Goal: Check status: Check status

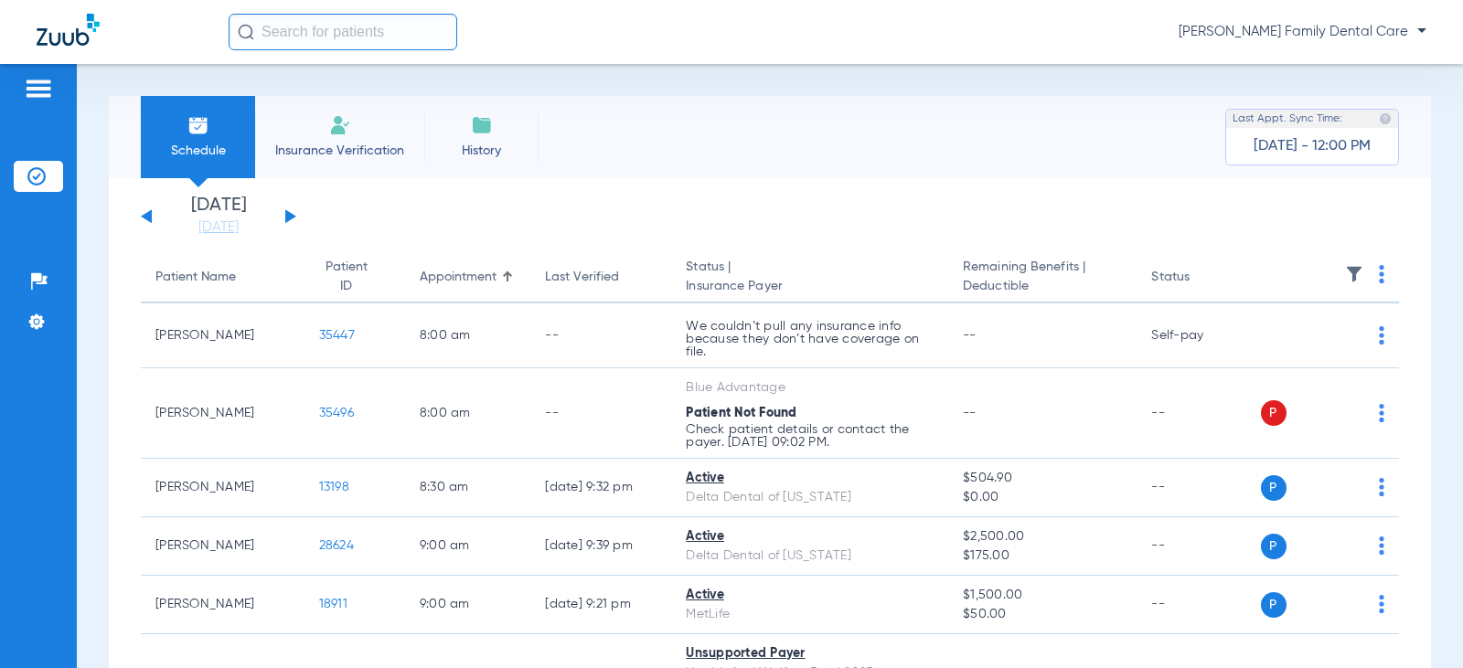
click at [283, 219] on div "[DATE] [DATE] [DATE] [DATE] [DATE] [DATE] [DATE] [DATE] [DATE] [DATE] [DATE] [D…" at bounding box center [218, 217] width 155 height 40
click at [290, 215] on button at bounding box center [290, 216] width 11 height 14
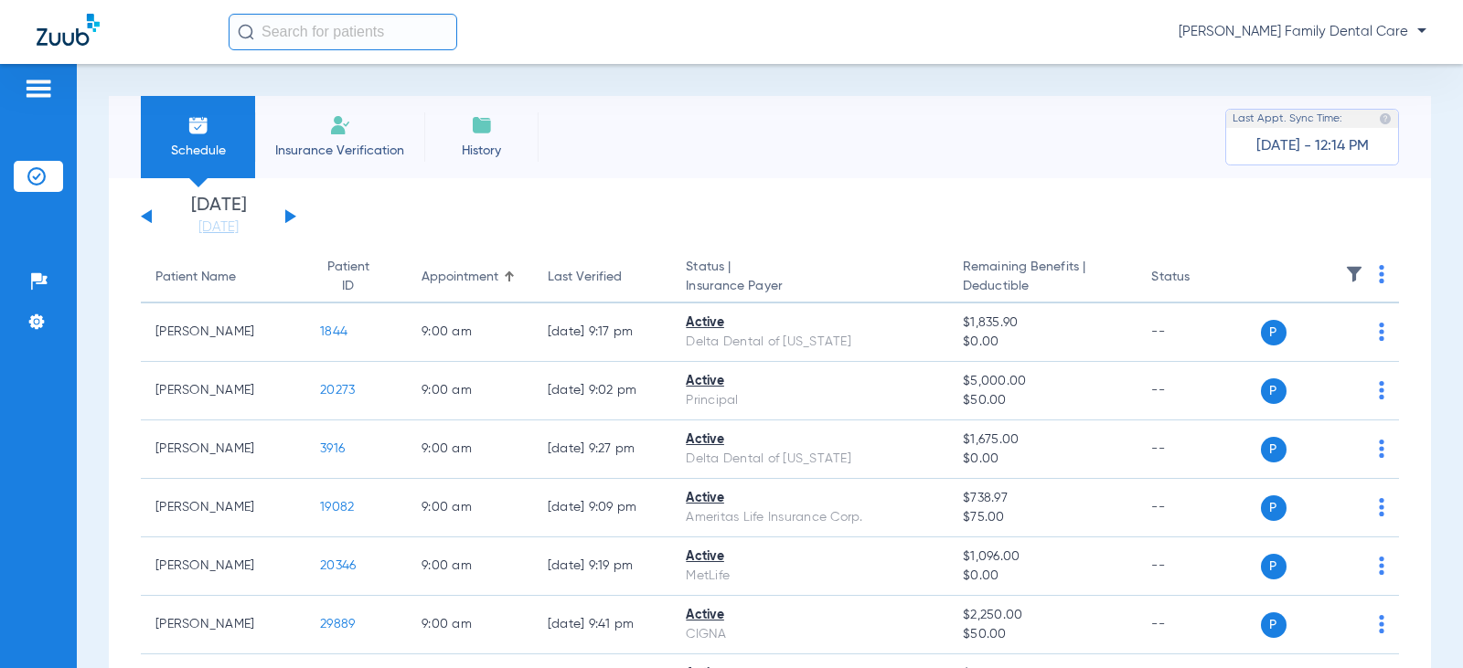
click at [292, 215] on button at bounding box center [290, 216] width 11 height 14
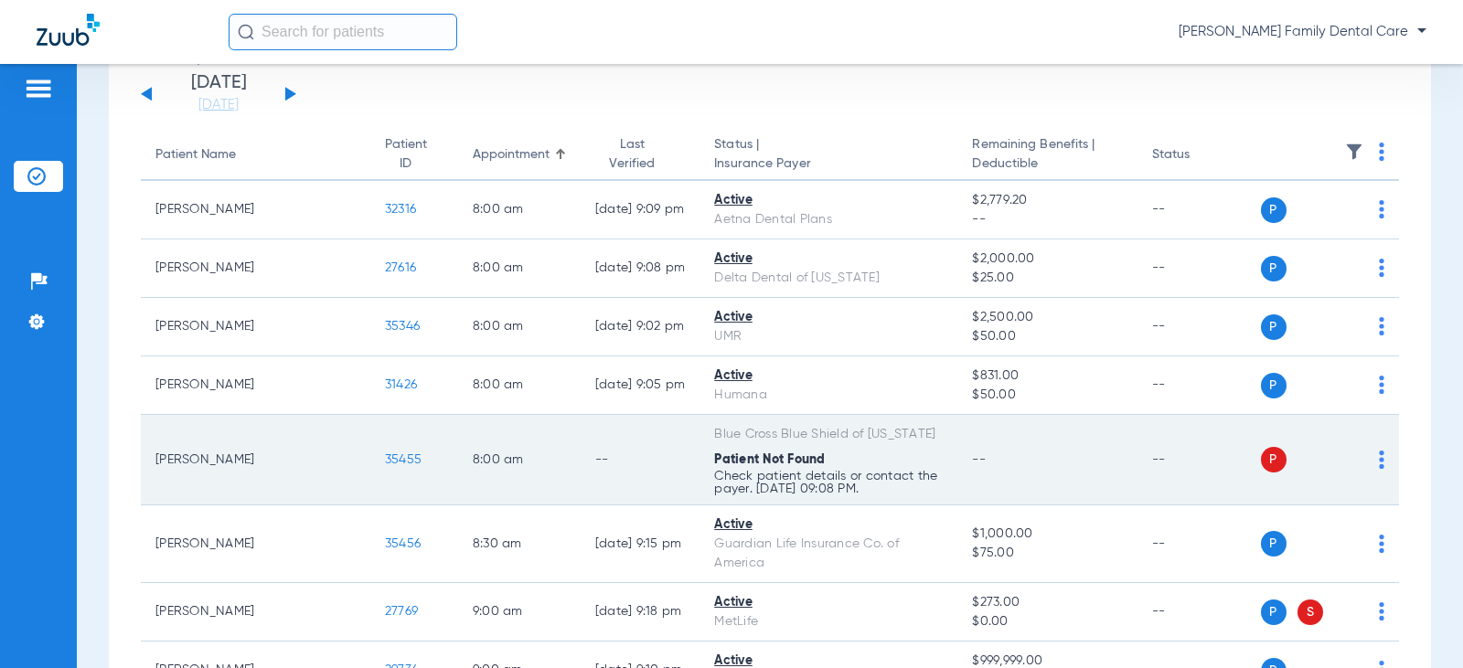
scroll to position [91, 0]
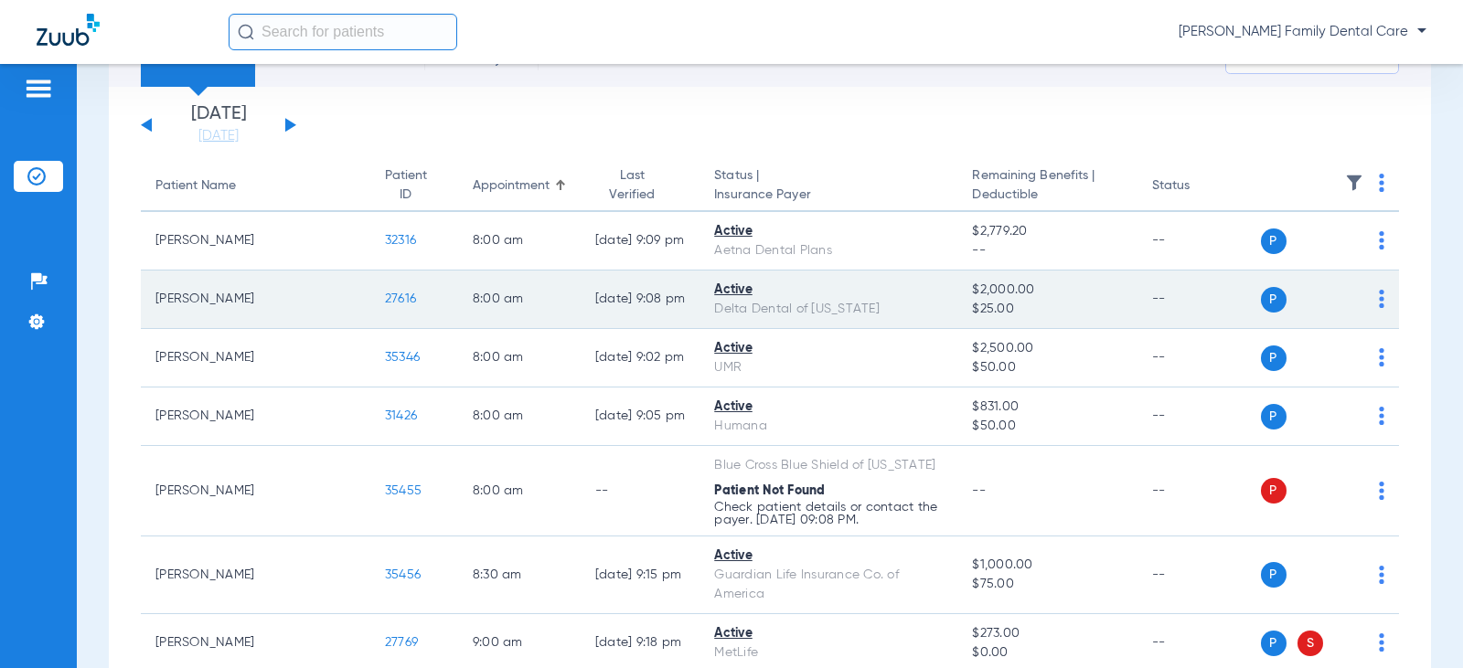
click at [385, 300] on span "27616" at bounding box center [400, 299] width 31 height 13
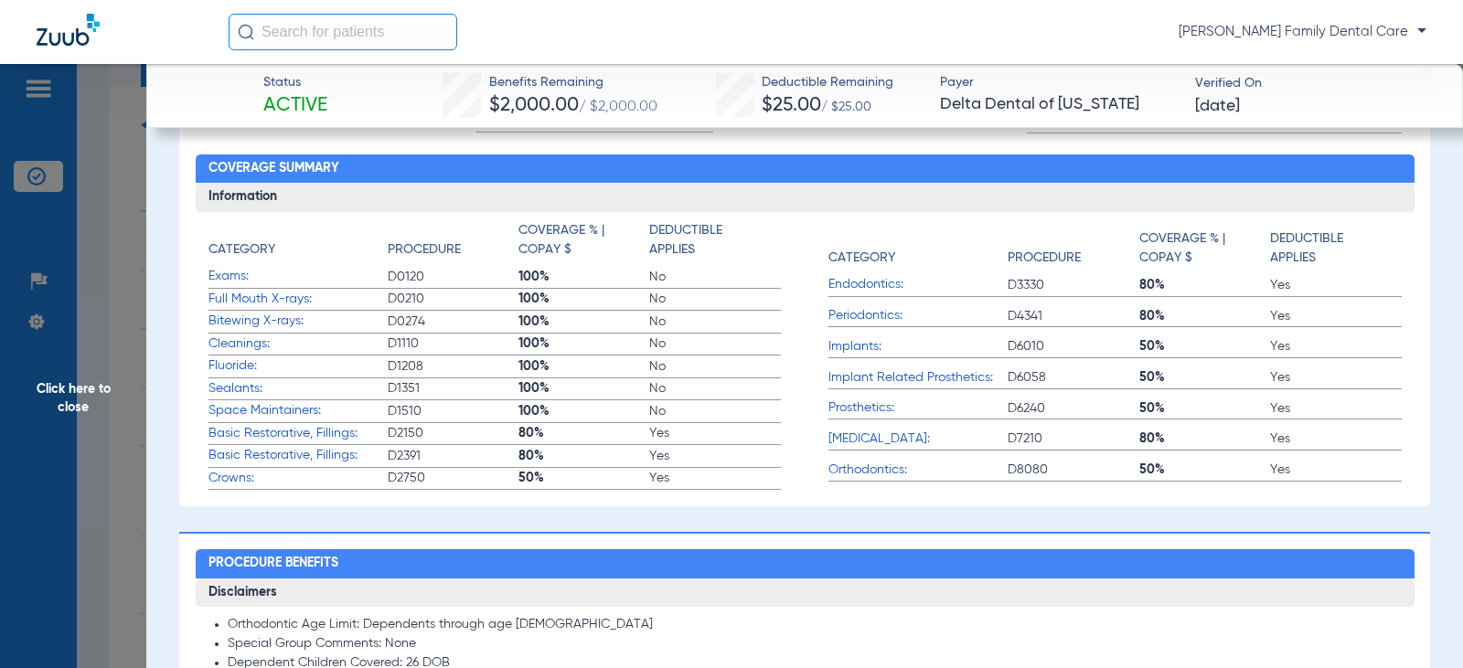
scroll to position [457, 0]
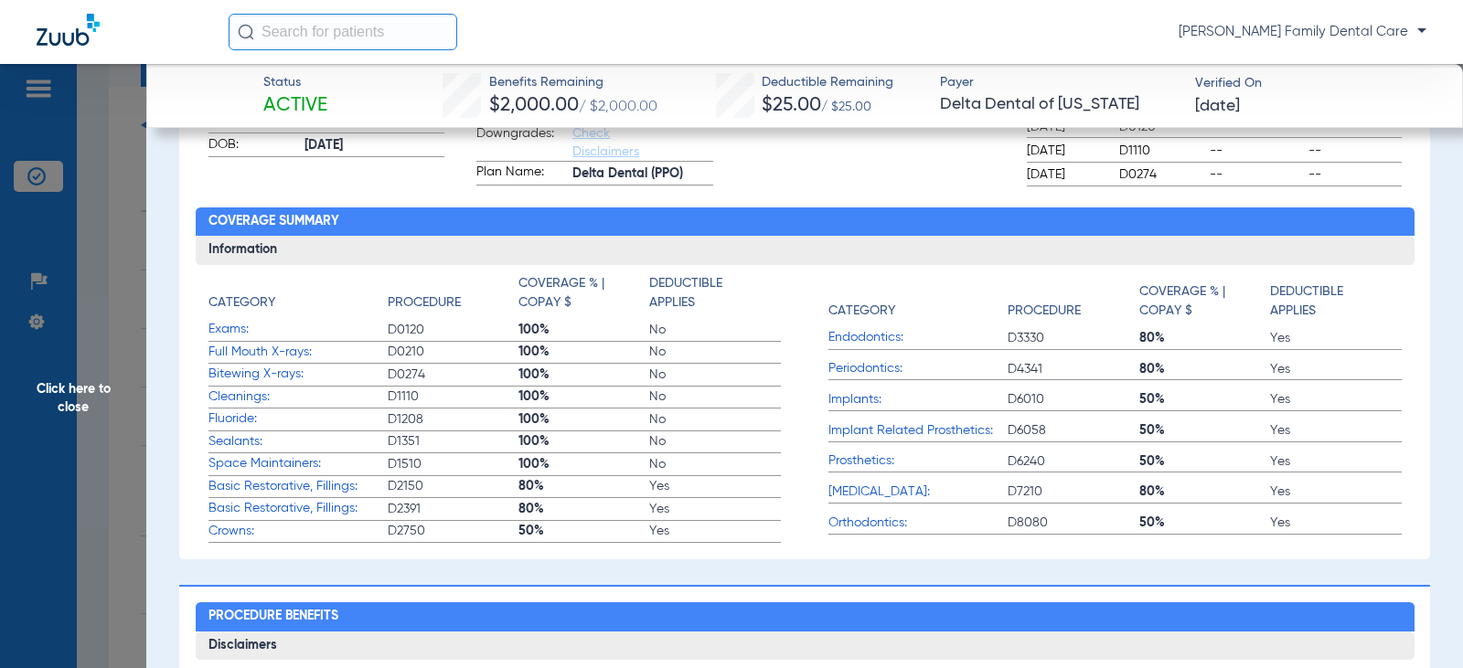
click at [57, 395] on span "Click here to close" at bounding box center [73, 398] width 146 height 668
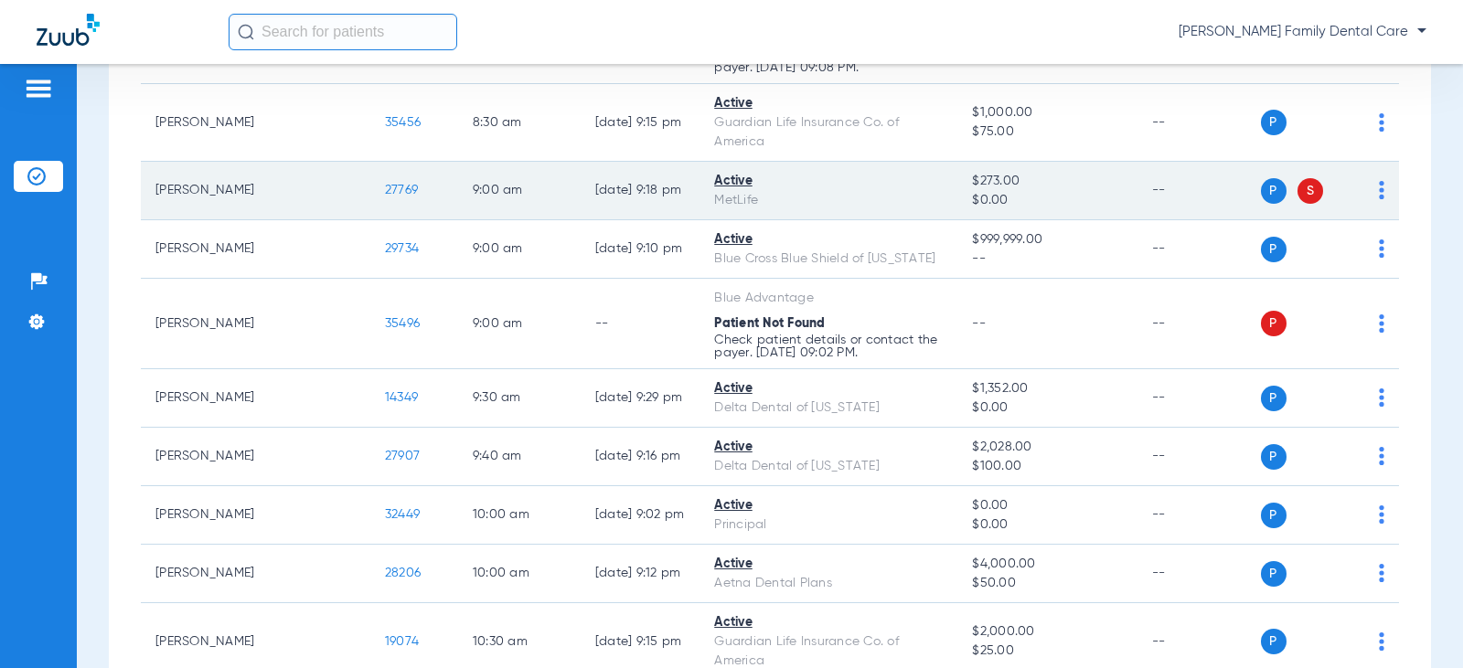
scroll to position [549, 0]
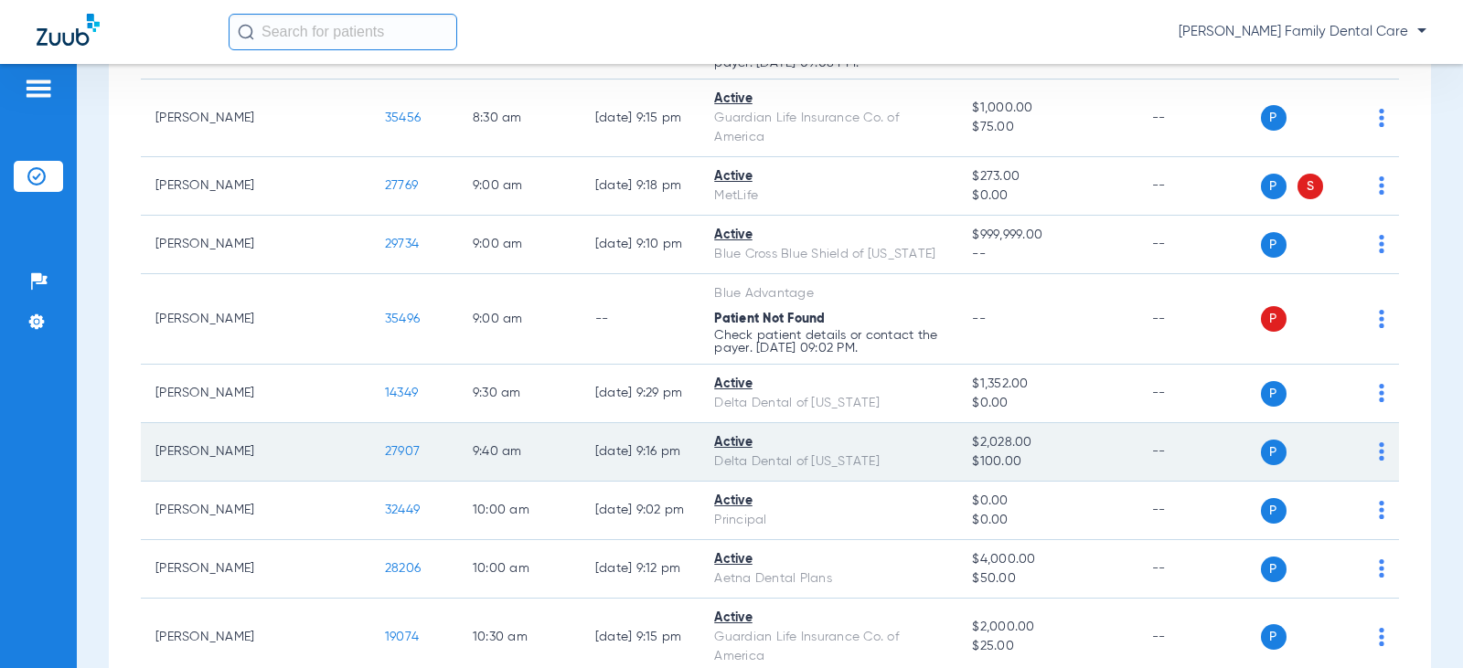
click at [385, 445] on span "27907" at bounding box center [402, 451] width 35 height 13
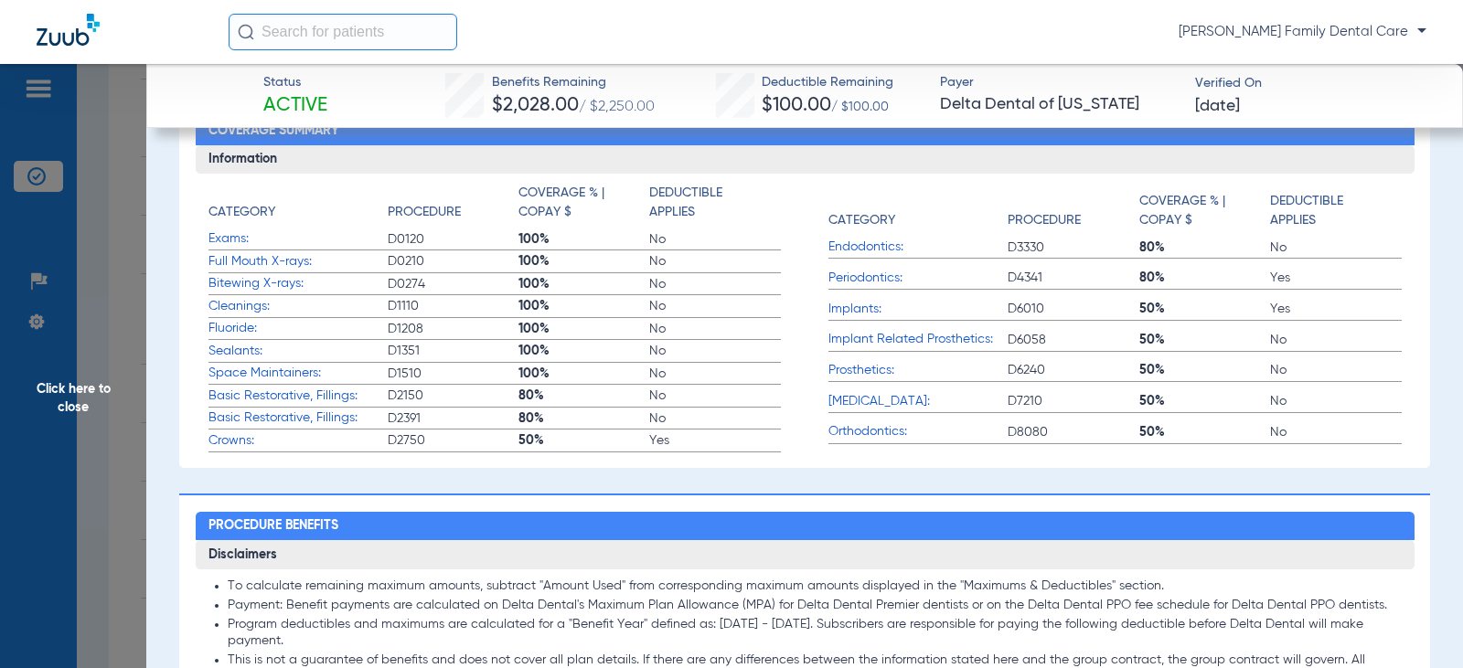
click at [69, 386] on span "Click here to close" at bounding box center [73, 398] width 146 height 668
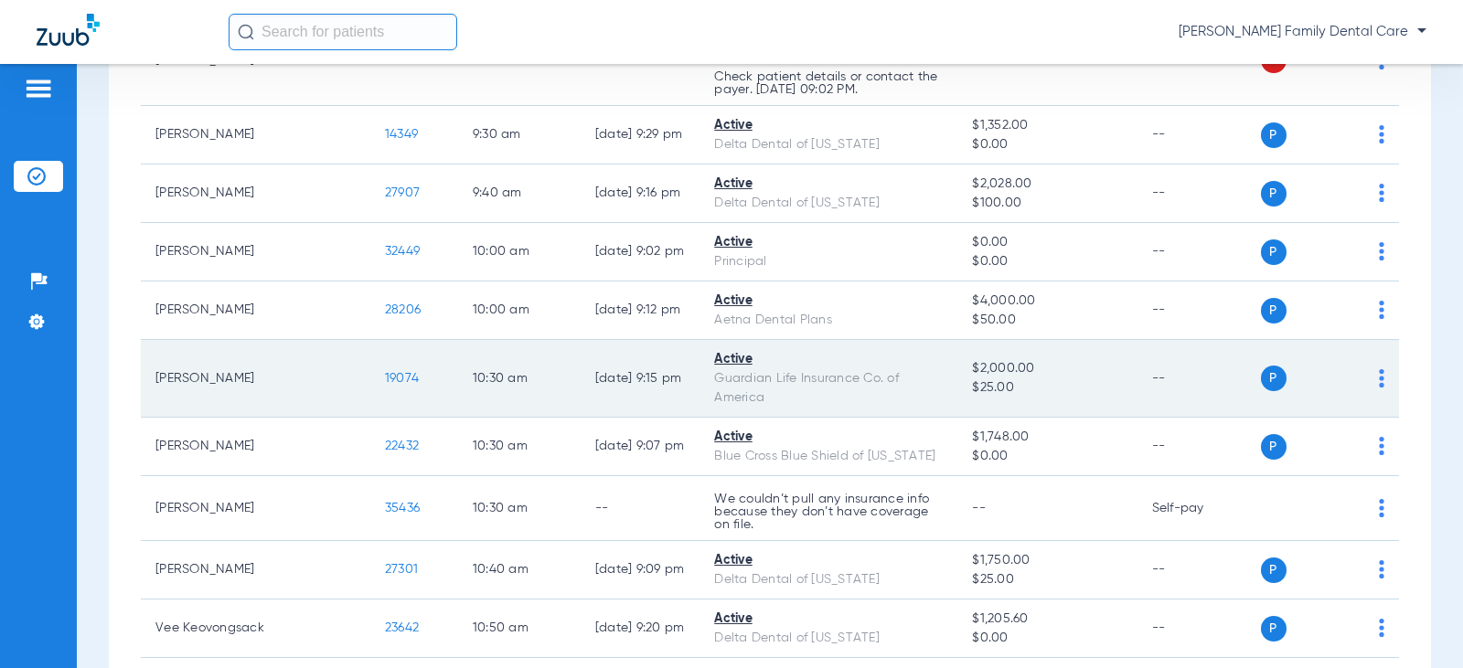
scroll to position [823, 0]
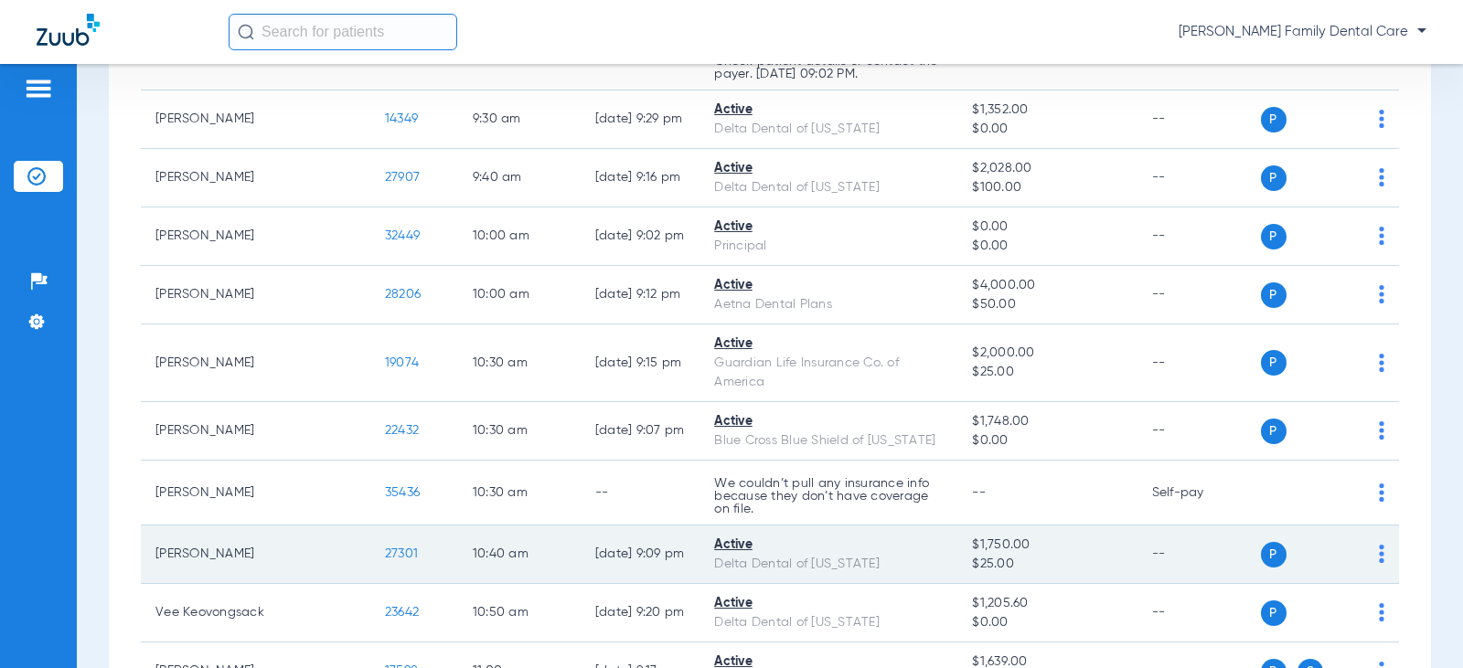
click at [385, 548] on span "27301" at bounding box center [401, 554] width 33 height 13
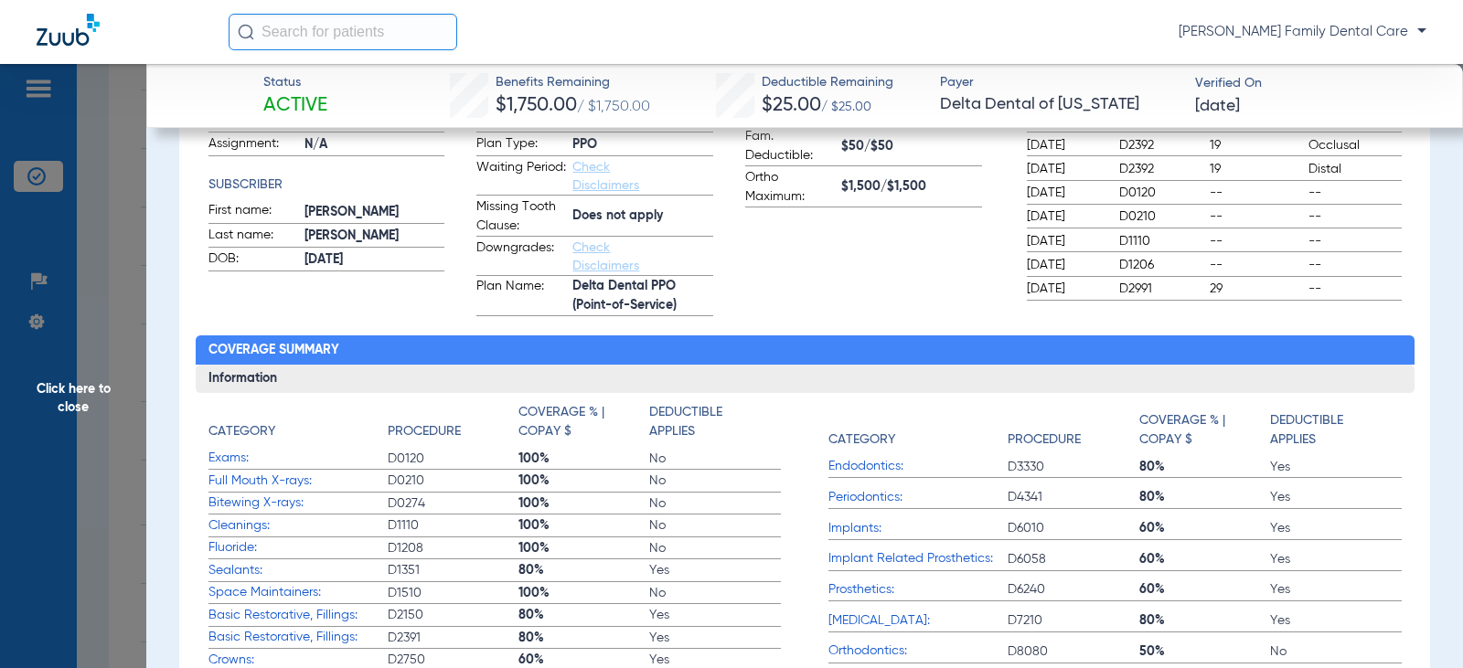
scroll to position [274, 0]
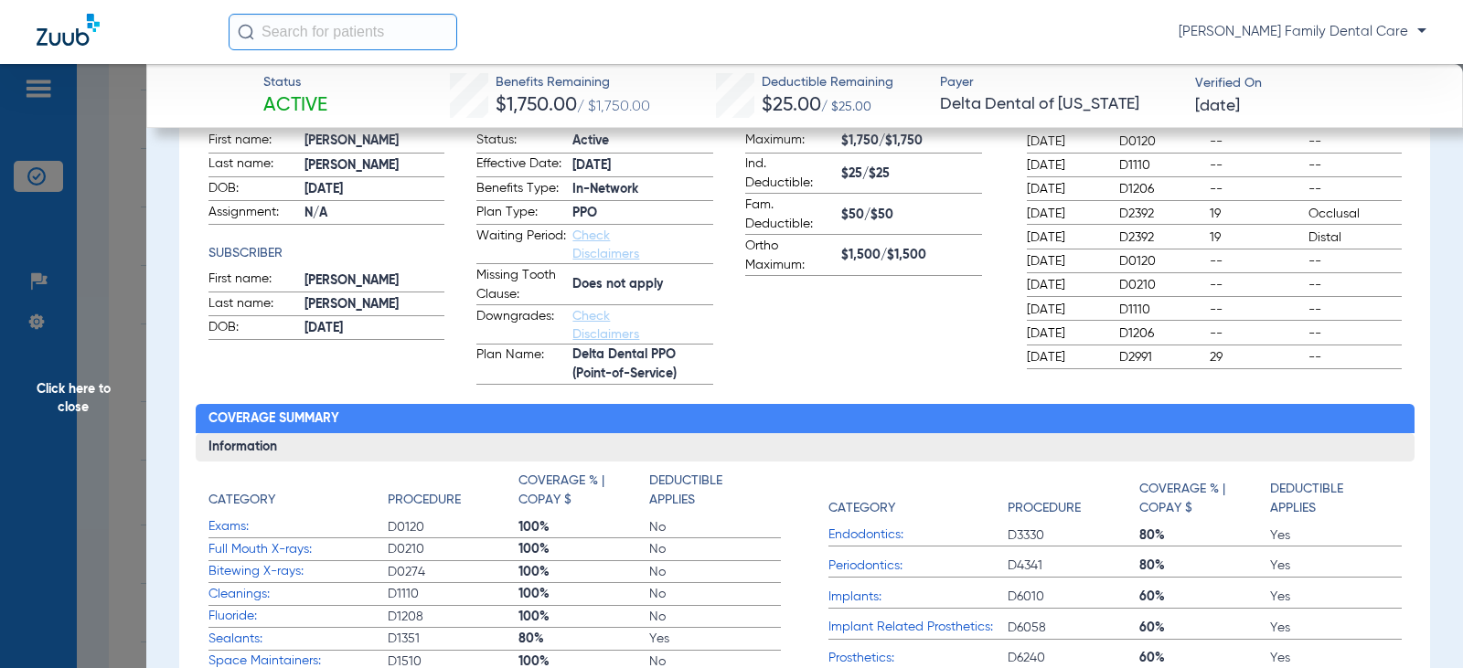
click at [85, 392] on span "Click here to close" at bounding box center [73, 398] width 146 height 668
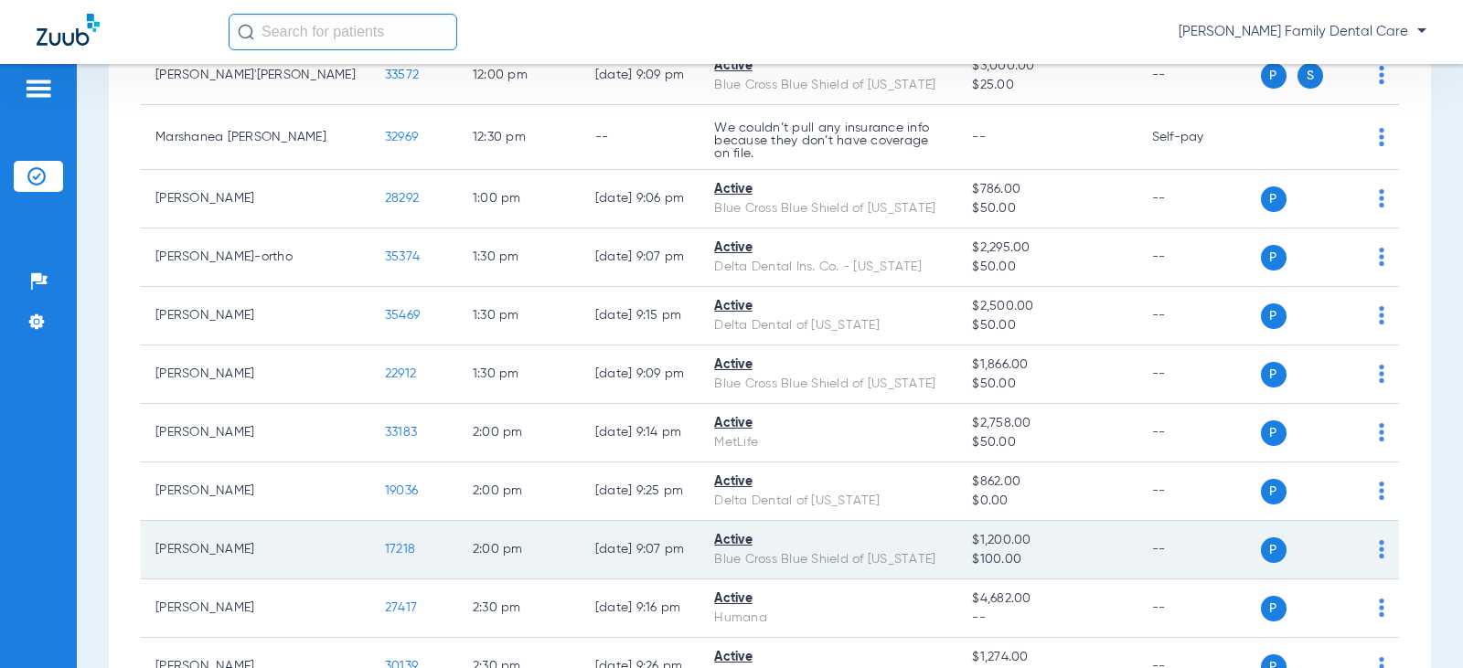
scroll to position [1829, 0]
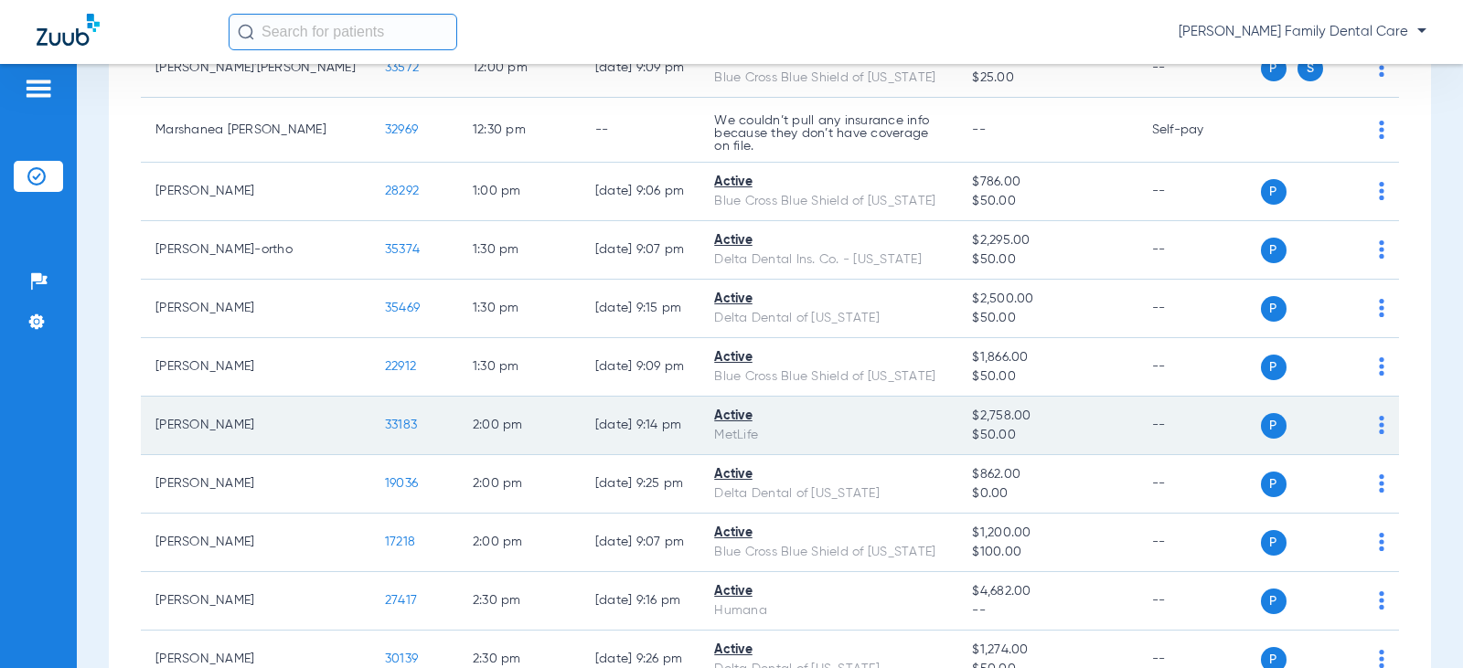
click at [385, 419] on span "33183" at bounding box center [401, 425] width 32 height 13
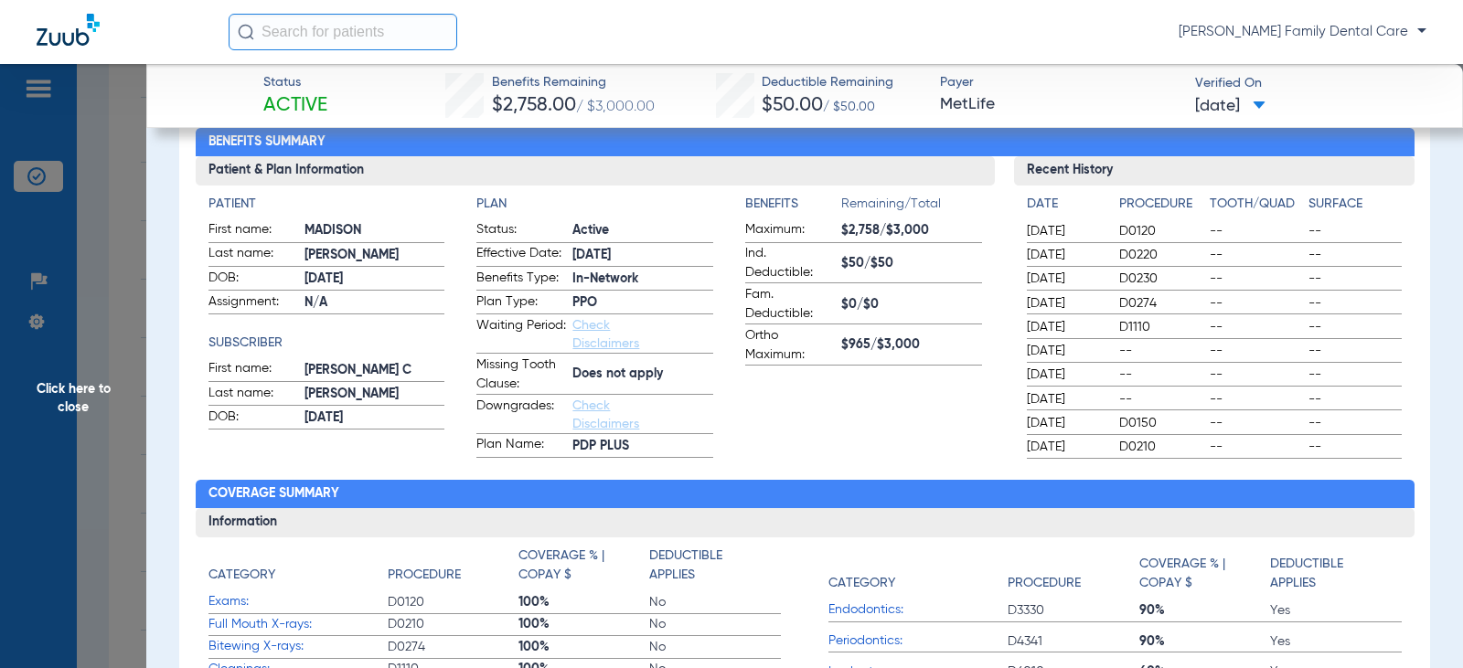
scroll to position [183, 0]
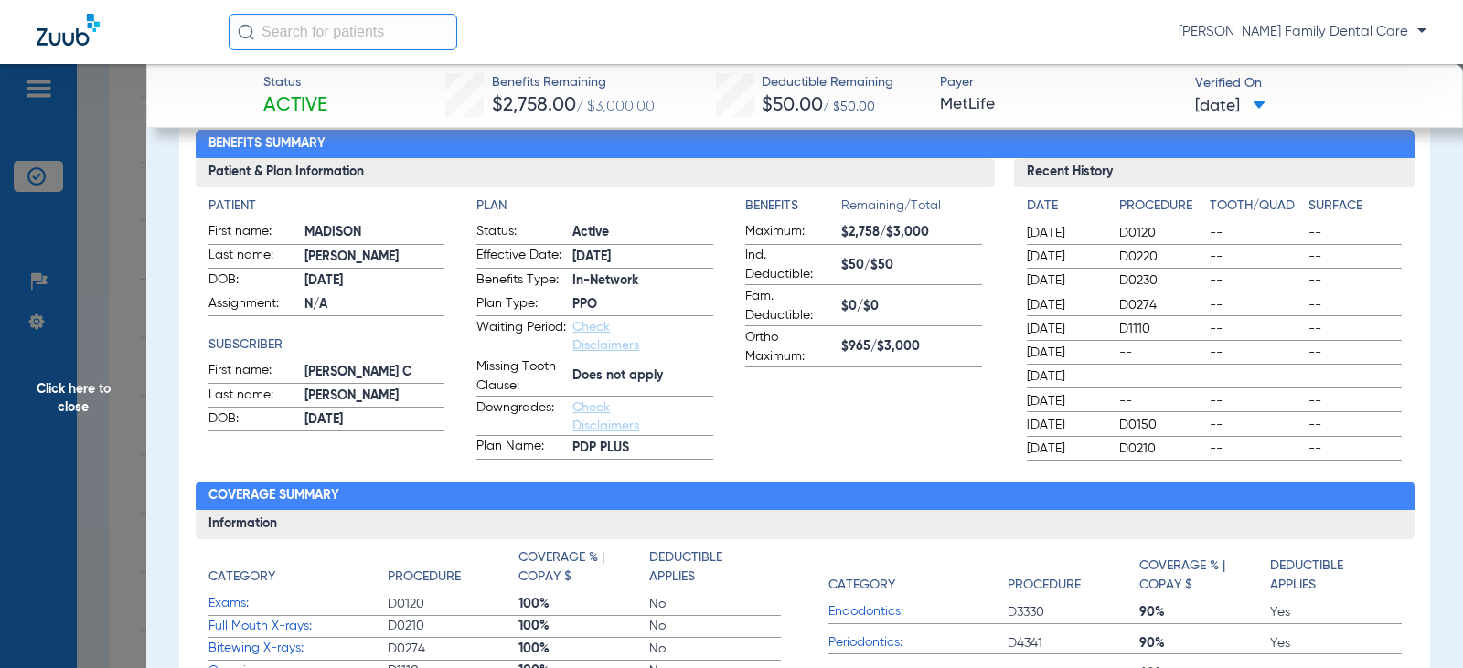
click at [68, 391] on span "Click here to close" at bounding box center [73, 398] width 146 height 668
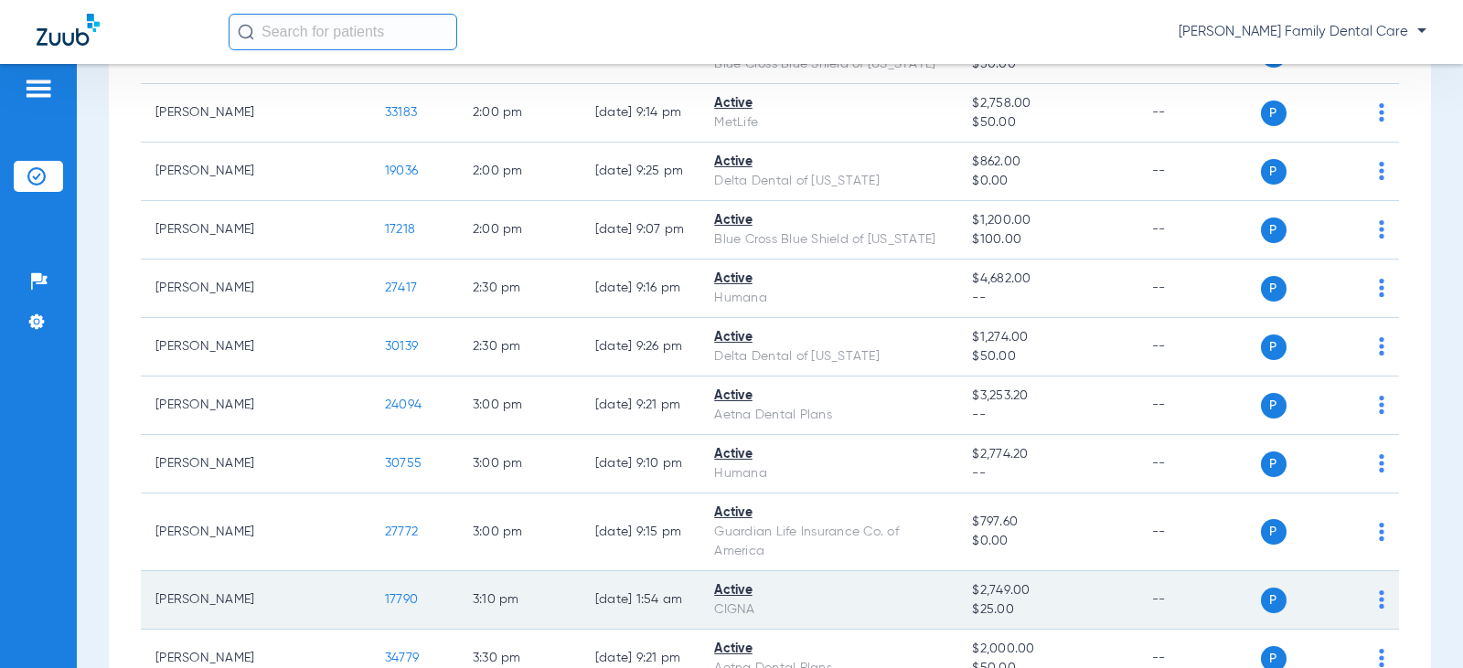
scroll to position [2194, 0]
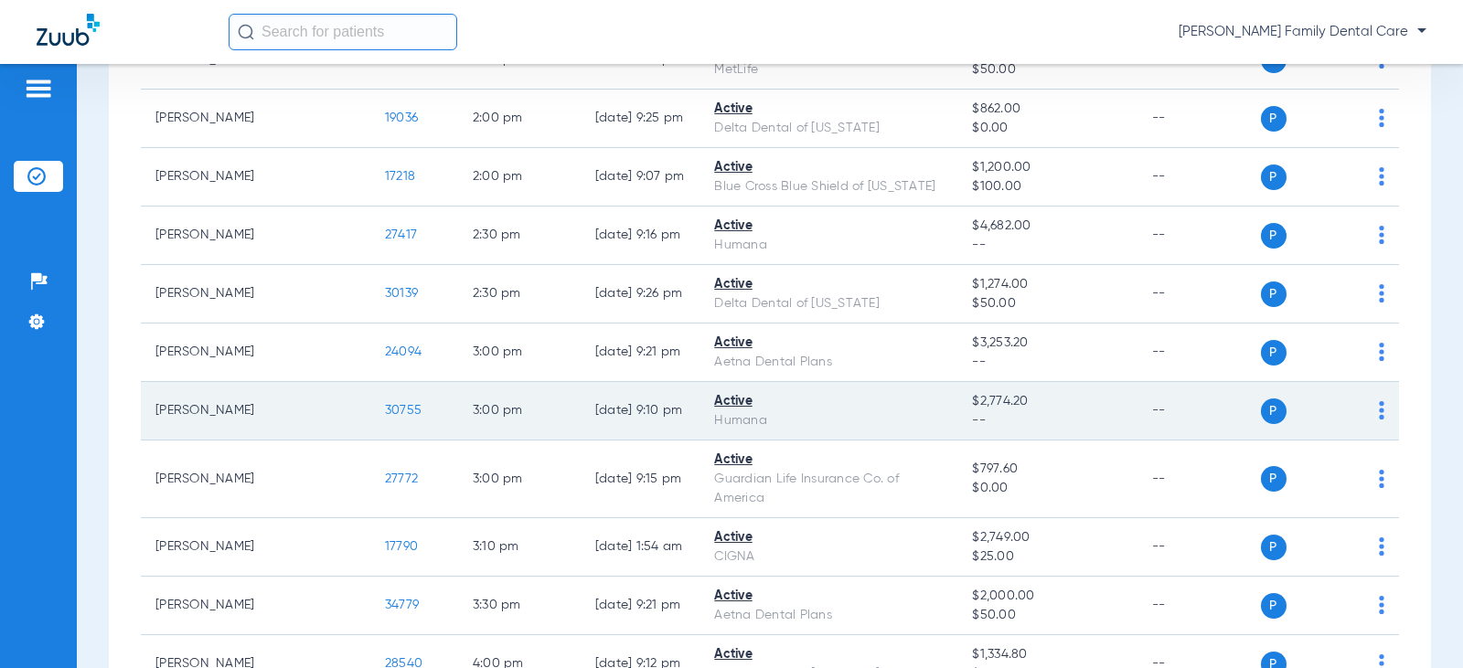
click at [385, 404] on span "30755" at bounding box center [403, 410] width 37 height 13
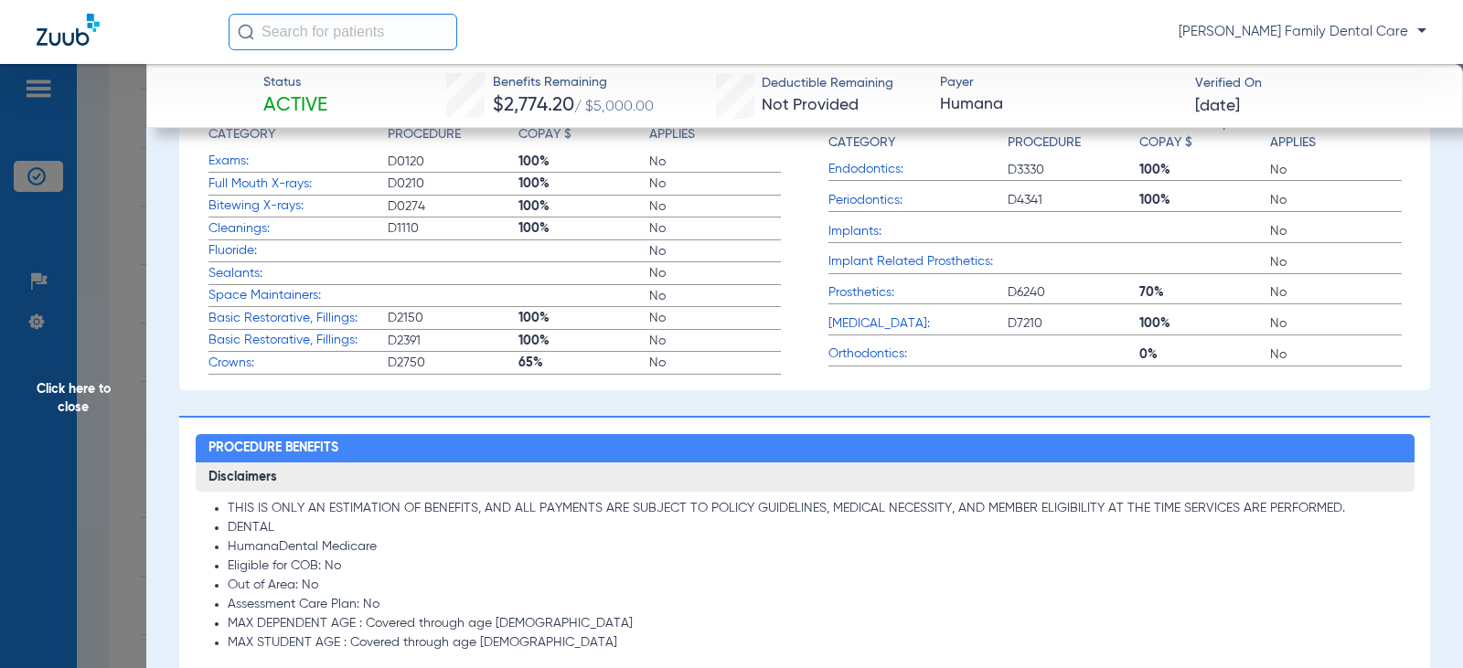
scroll to position [549, 0]
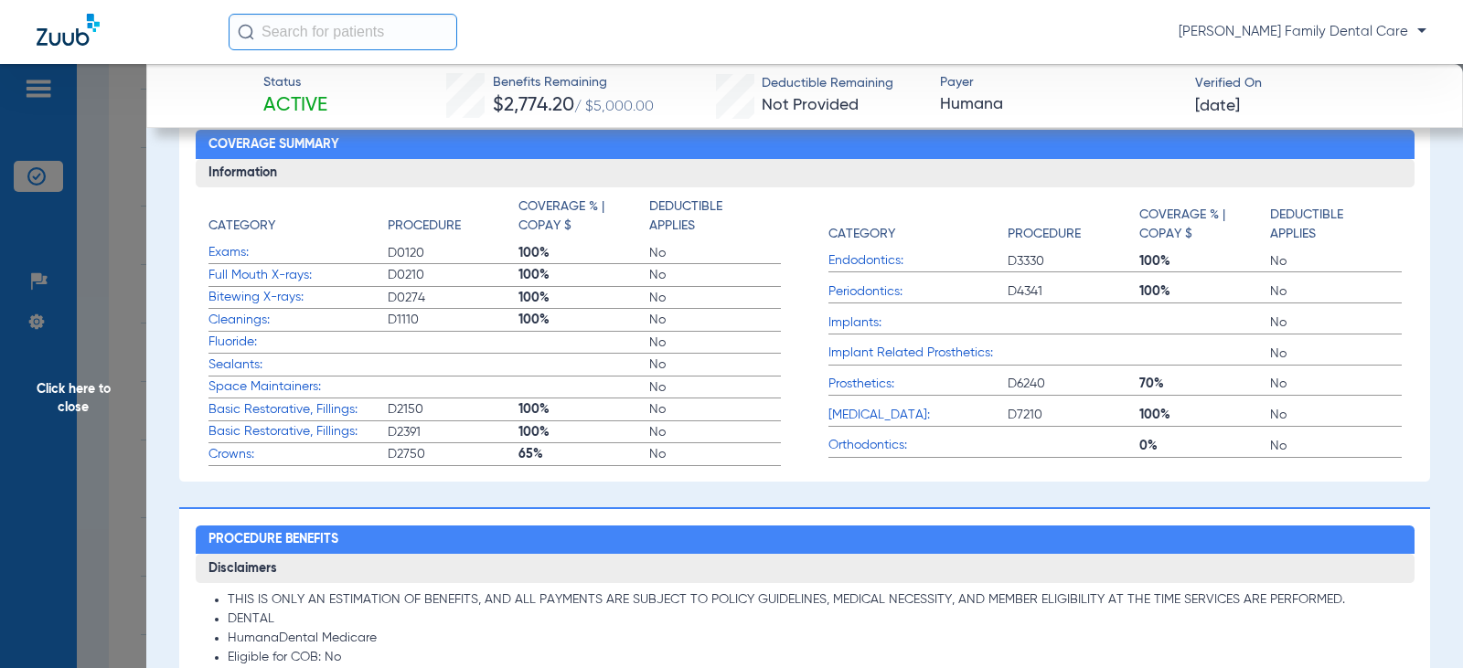
click at [71, 380] on span "Click here to close" at bounding box center [73, 398] width 146 height 668
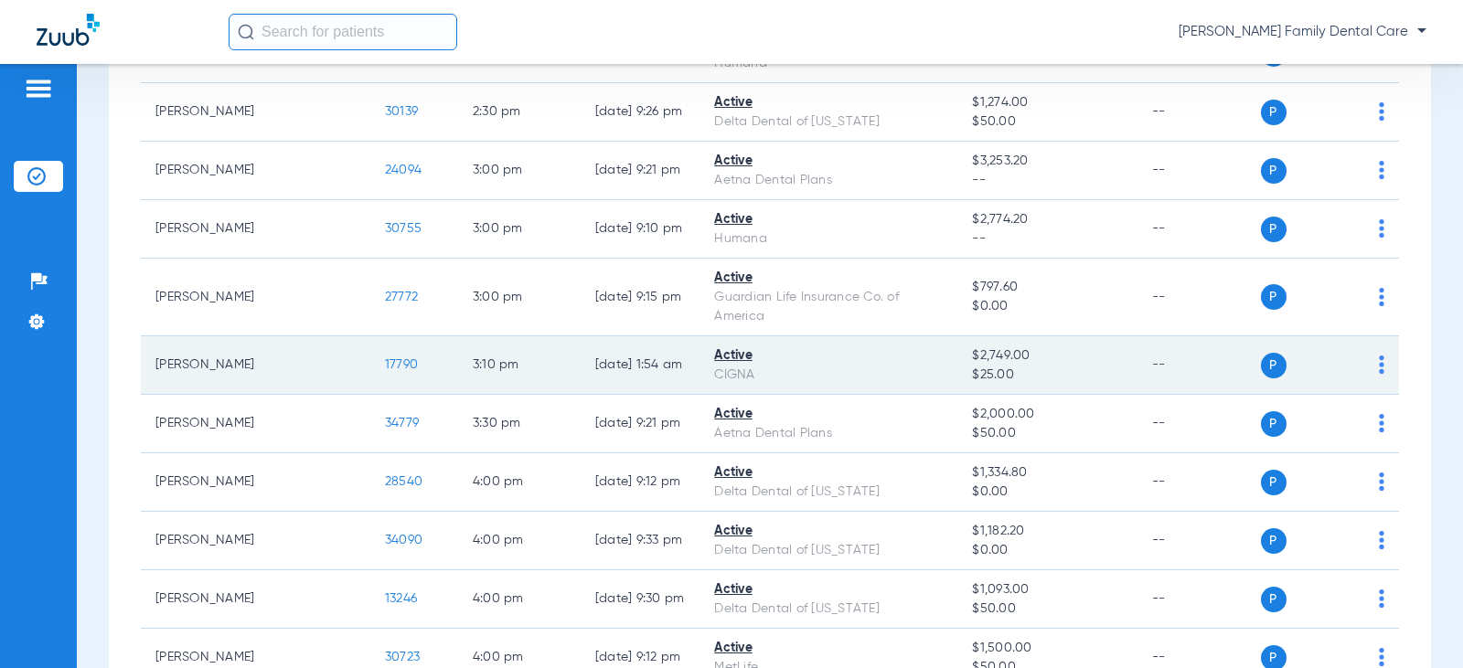
scroll to position [2377, 0]
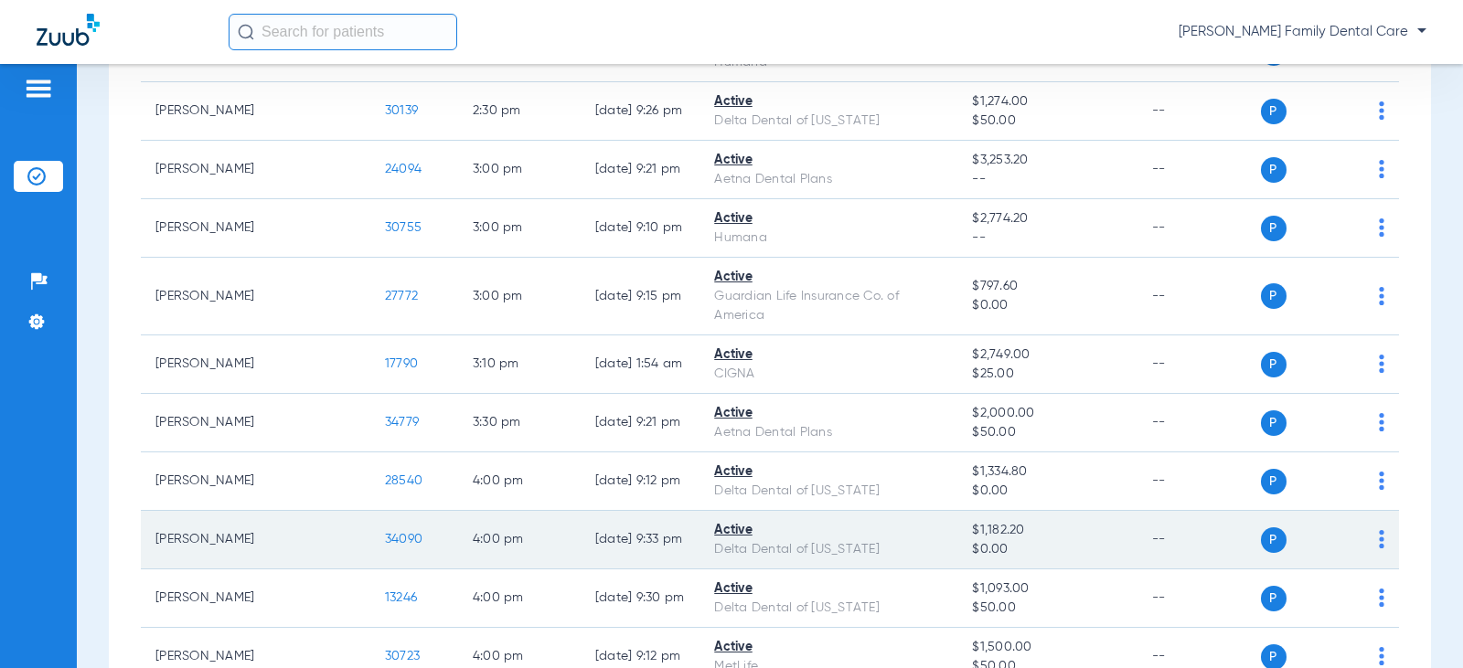
click at [385, 533] on span "34090" at bounding box center [403, 539] width 37 height 13
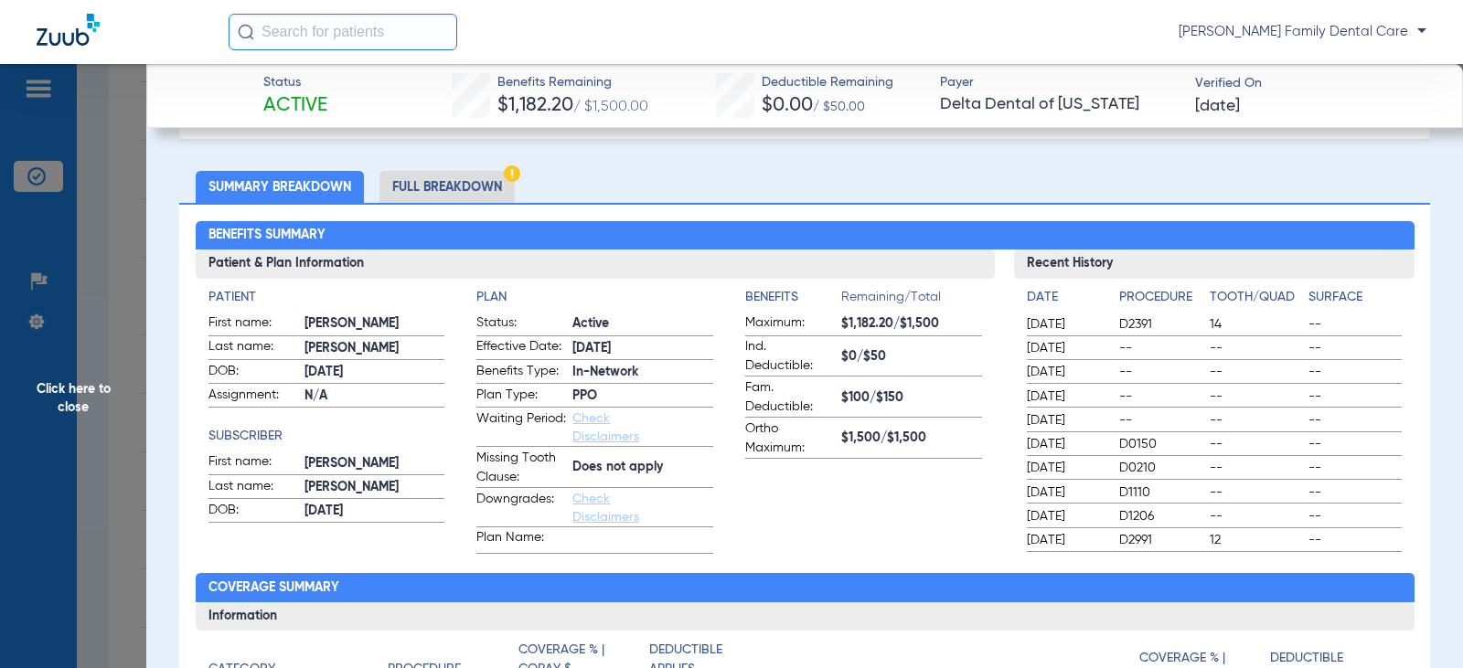
scroll to position [0, 0]
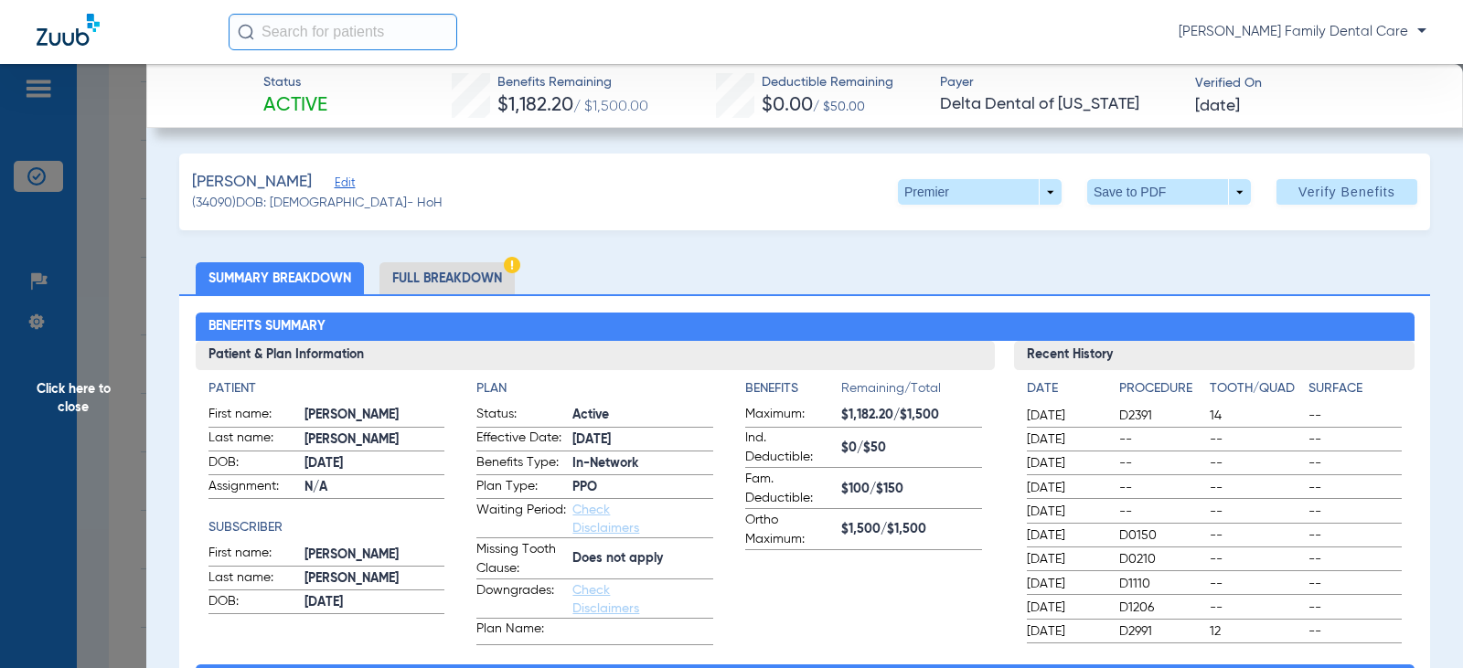
click at [76, 400] on span "Click here to close" at bounding box center [73, 398] width 146 height 668
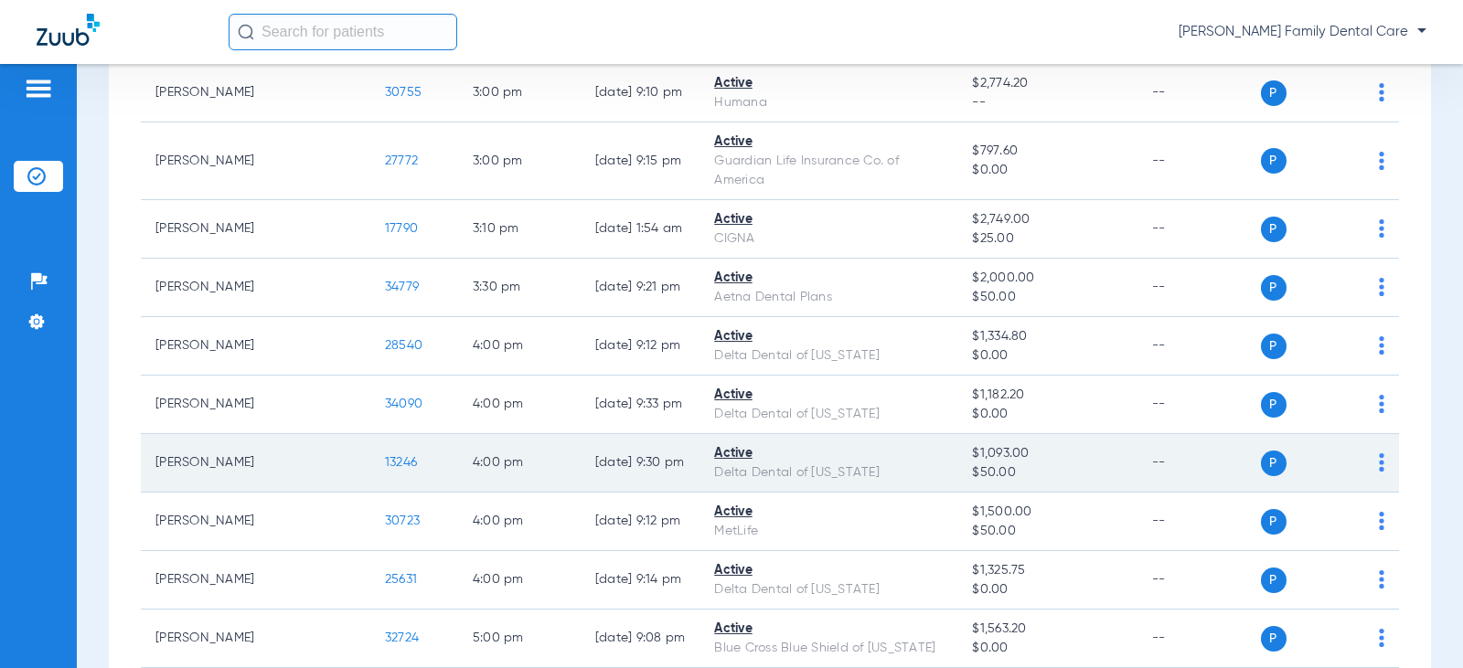
scroll to position [2560, 0]
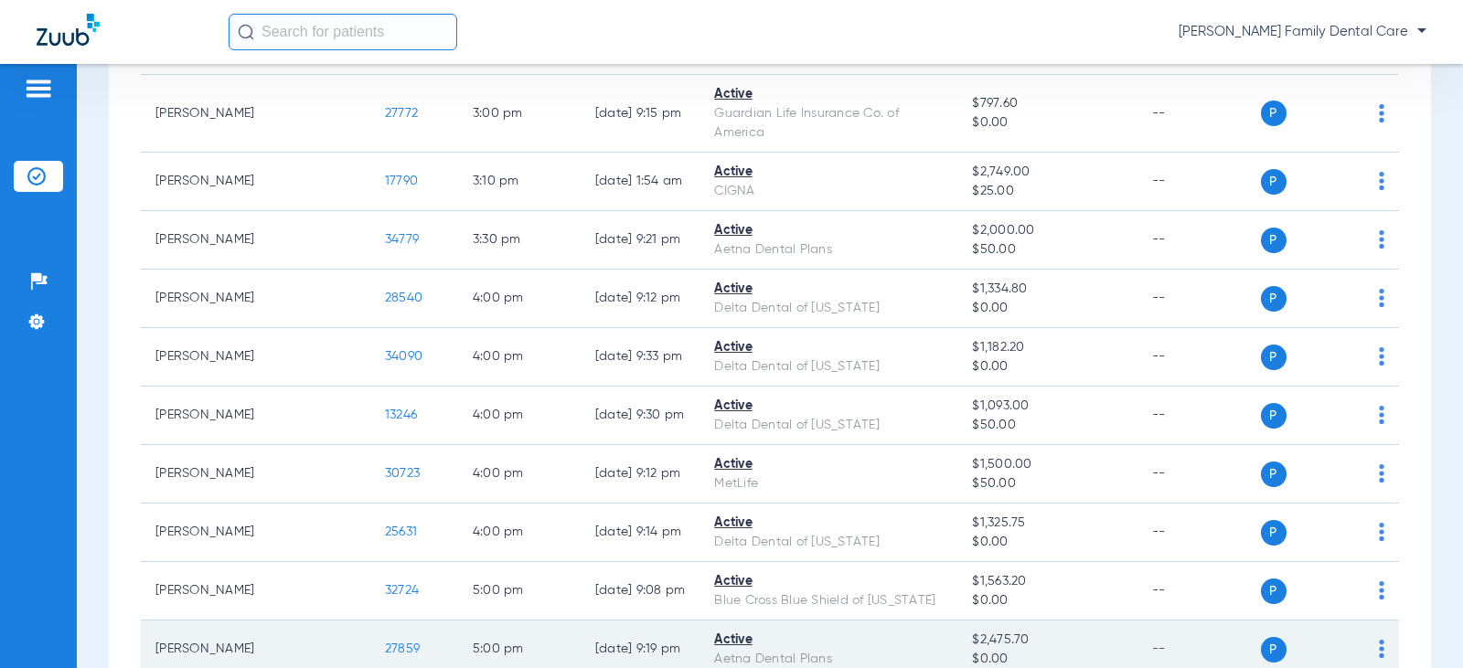
click at [385, 643] on span "27859" at bounding box center [402, 649] width 35 height 13
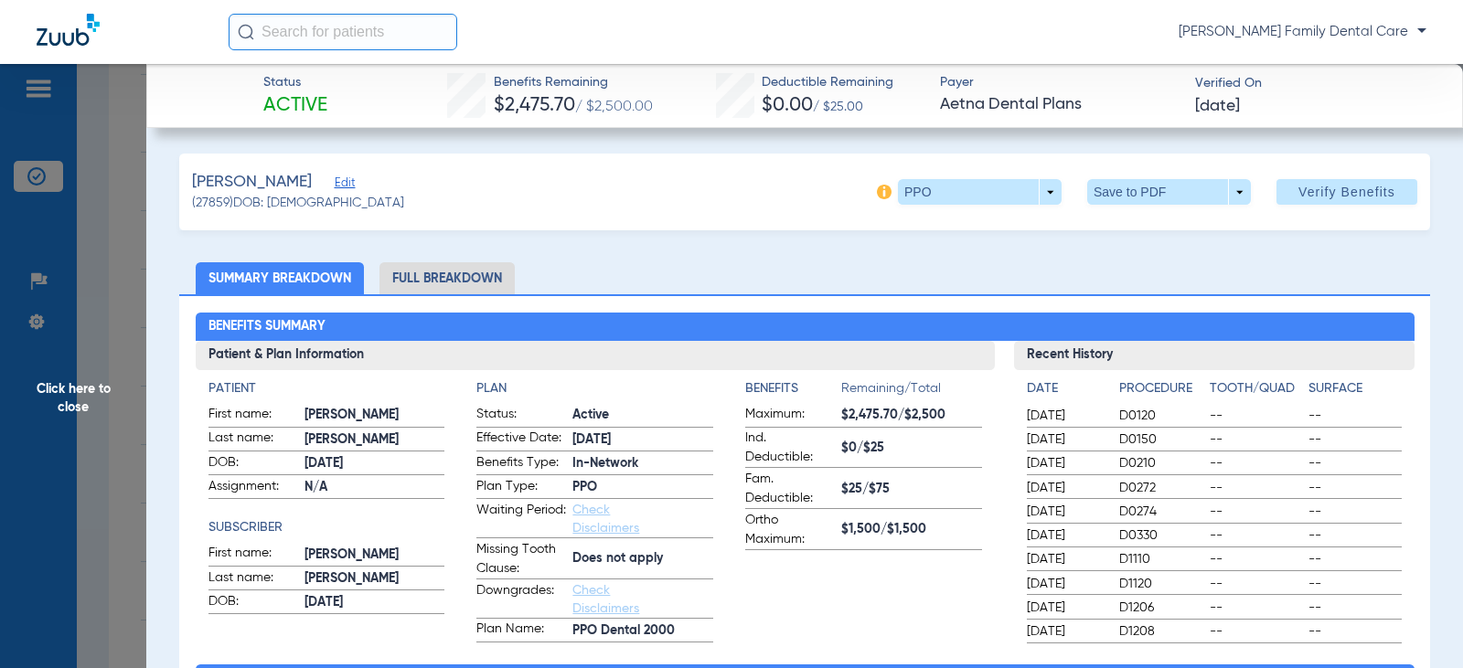
click at [92, 396] on span "Click here to close" at bounding box center [73, 398] width 146 height 668
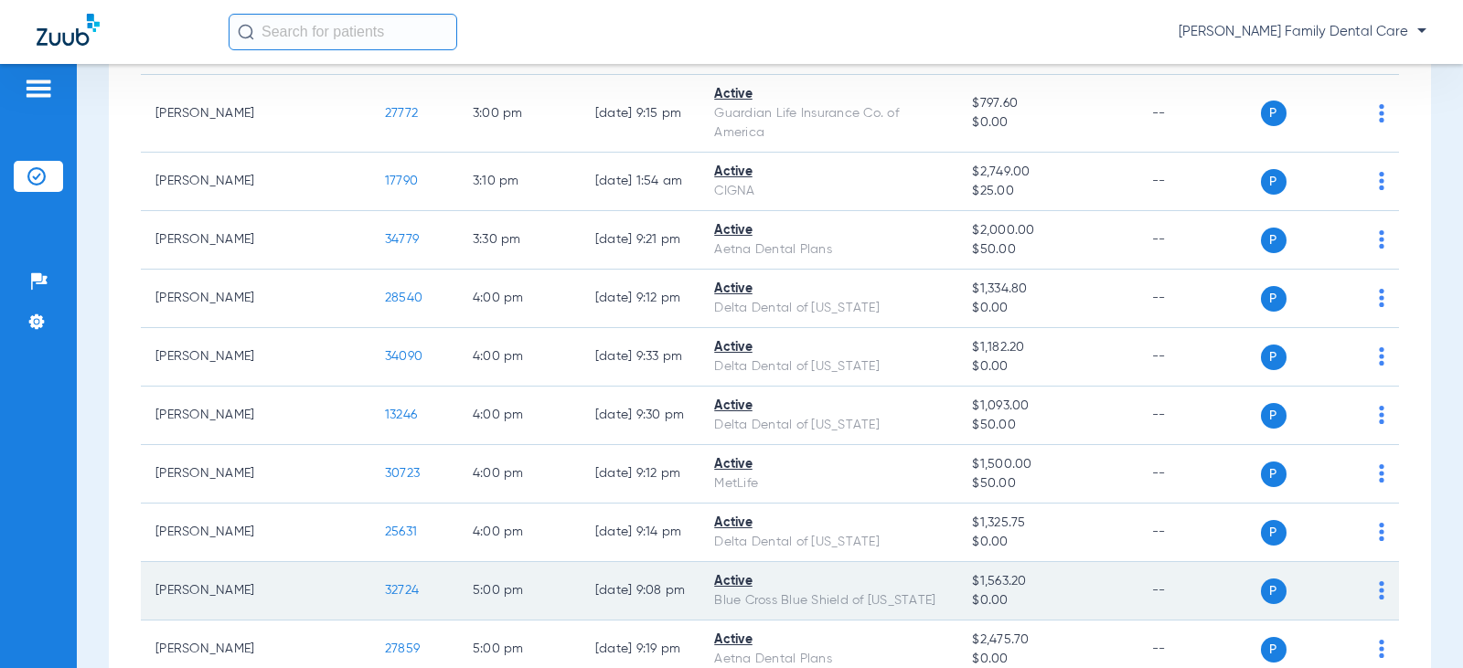
click at [385, 584] on span "32724" at bounding box center [402, 590] width 34 height 13
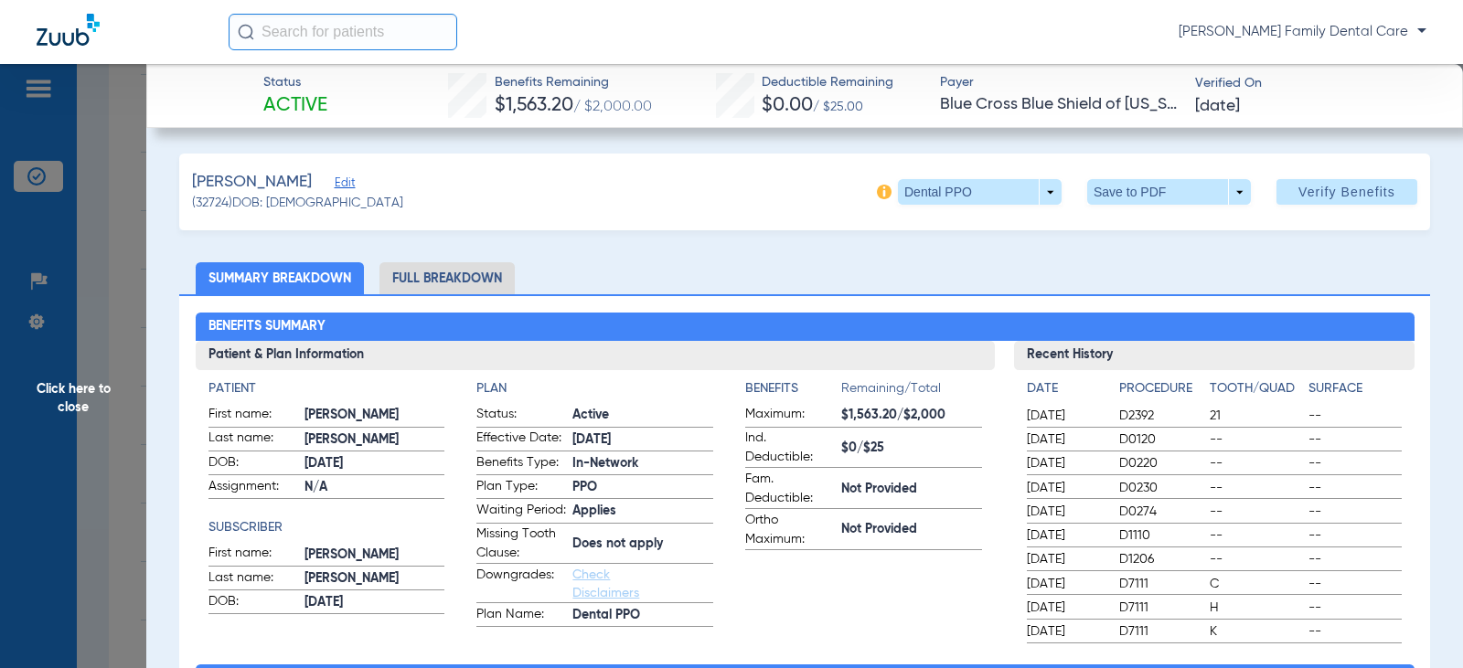
click at [91, 396] on span "Click here to close" at bounding box center [73, 398] width 146 height 668
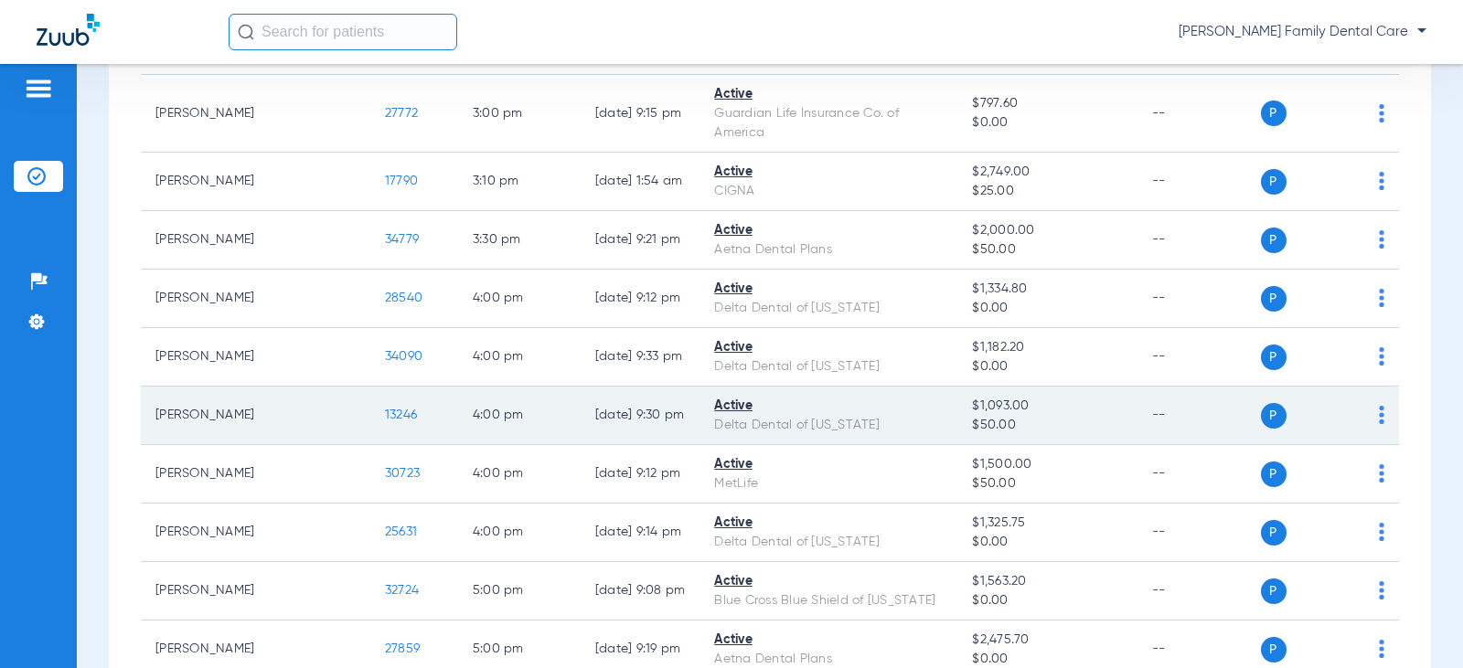
click at [385, 409] on span "13246" at bounding box center [401, 415] width 32 height 13
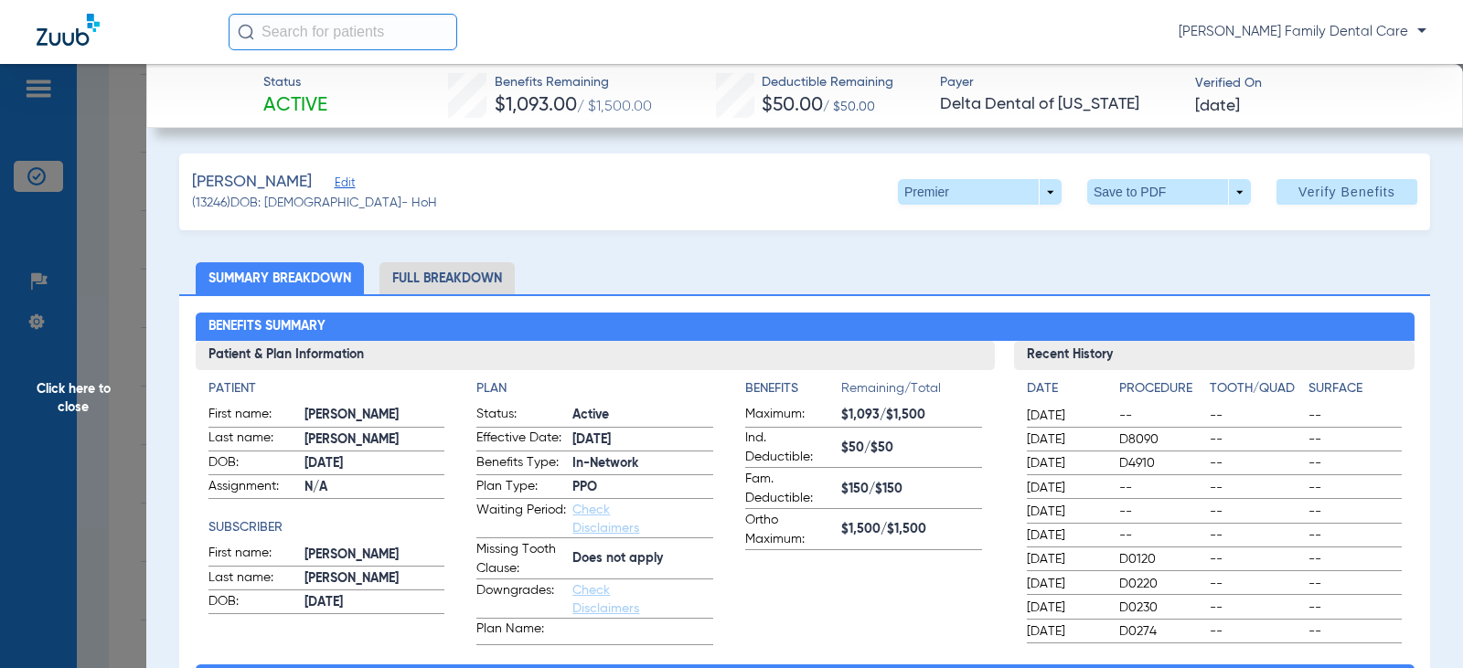
click at [65, 386] on span "Click here to close" at bounding box center [73, 398] width 146 height 668
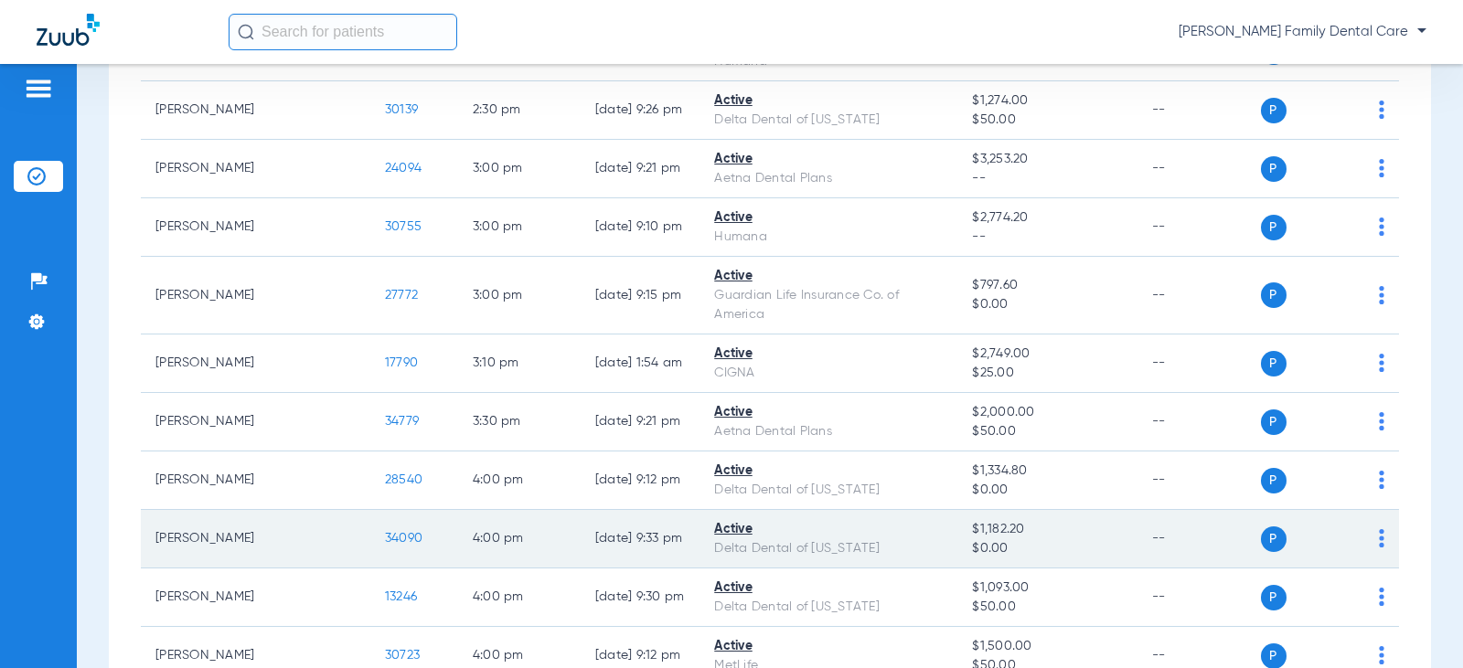
scroll to position [2377, 0]
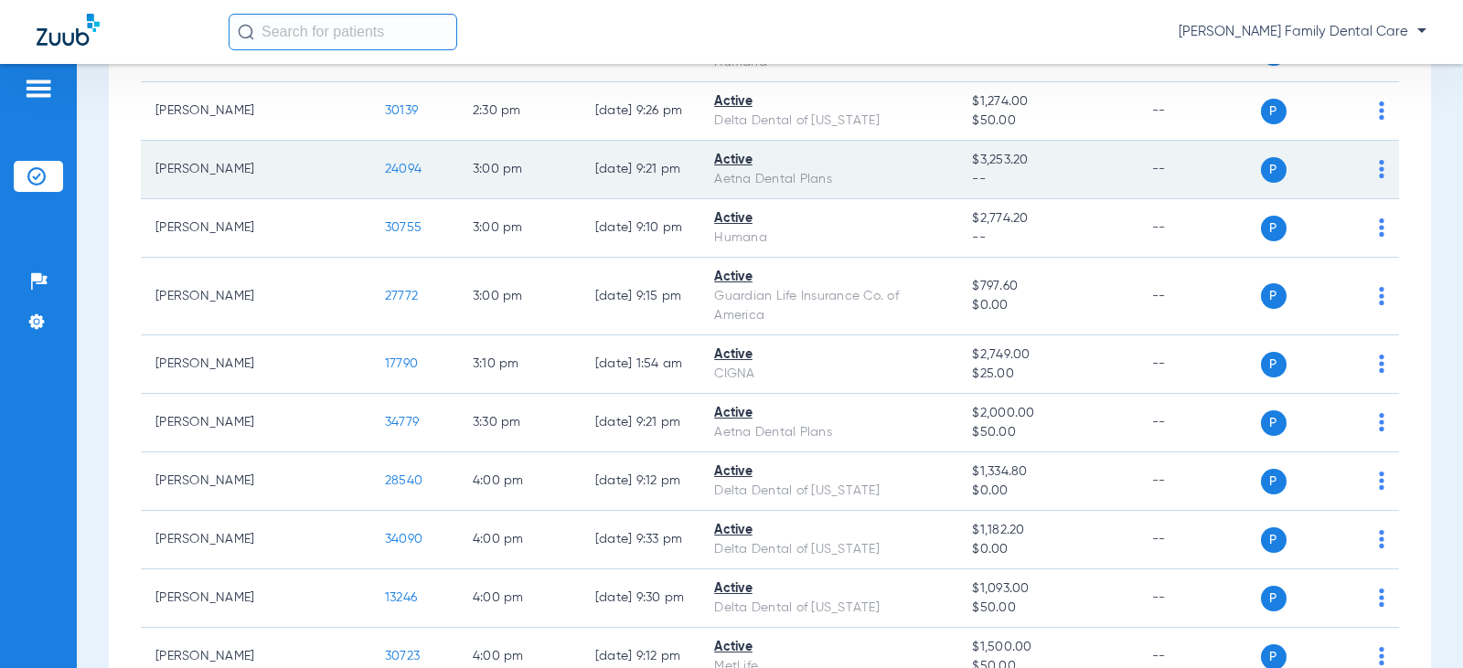
click at [385, 163] on span "24094" at bounding box center [403, 169] width 37 height 13
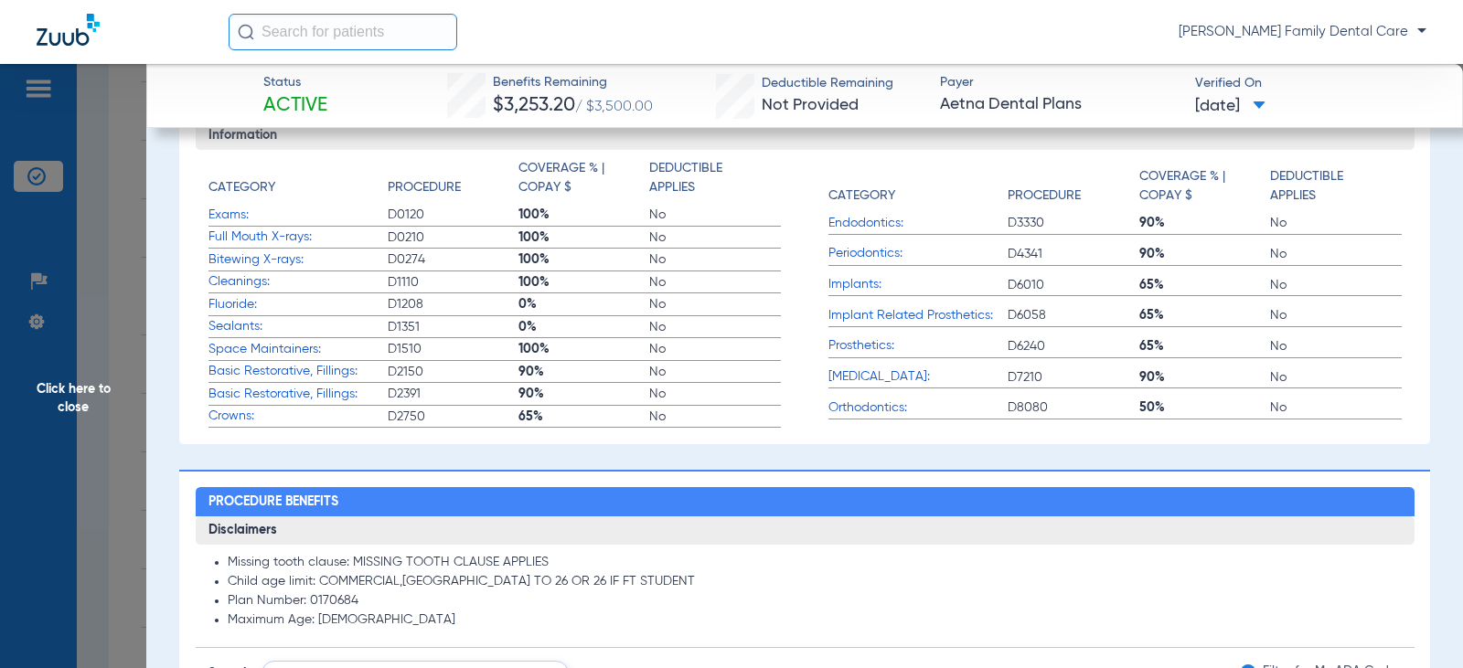
scroll to position [549, 0]
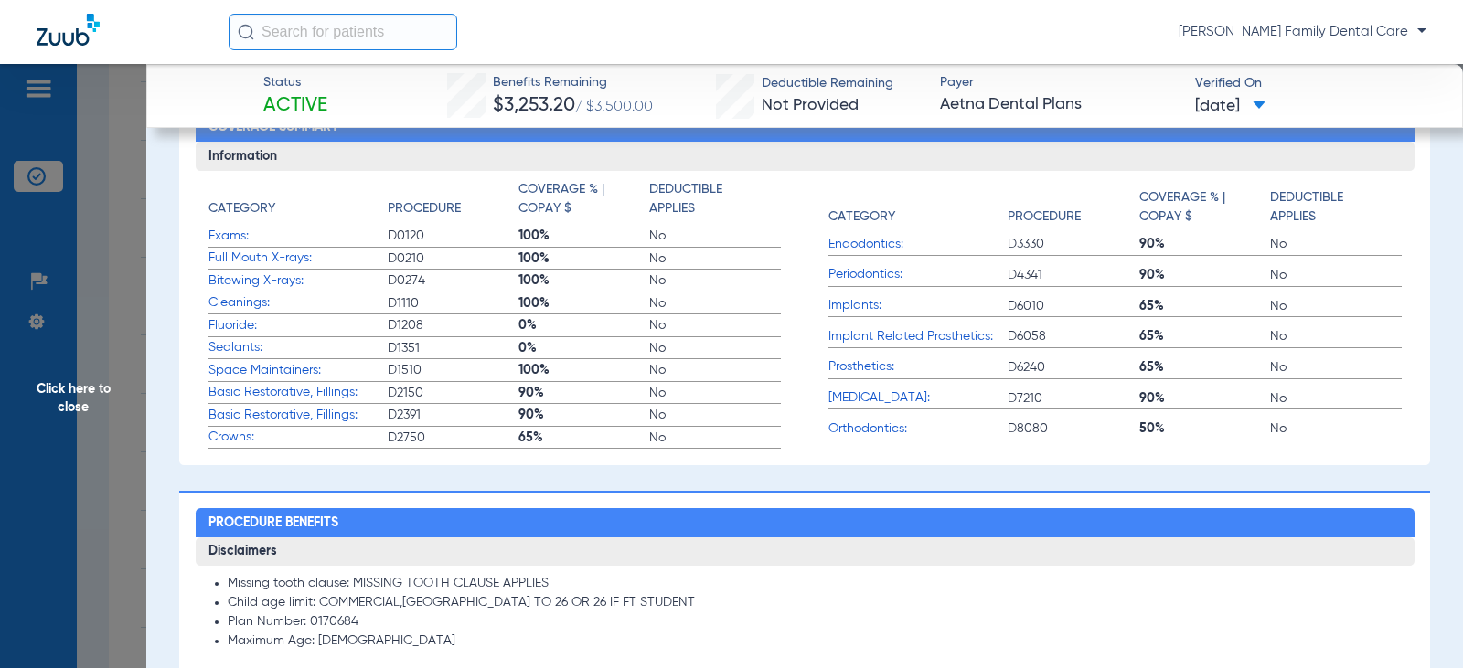
click at [84, 400] on span "Click here to close" at bounding box center [73, 398] width 146 height 668
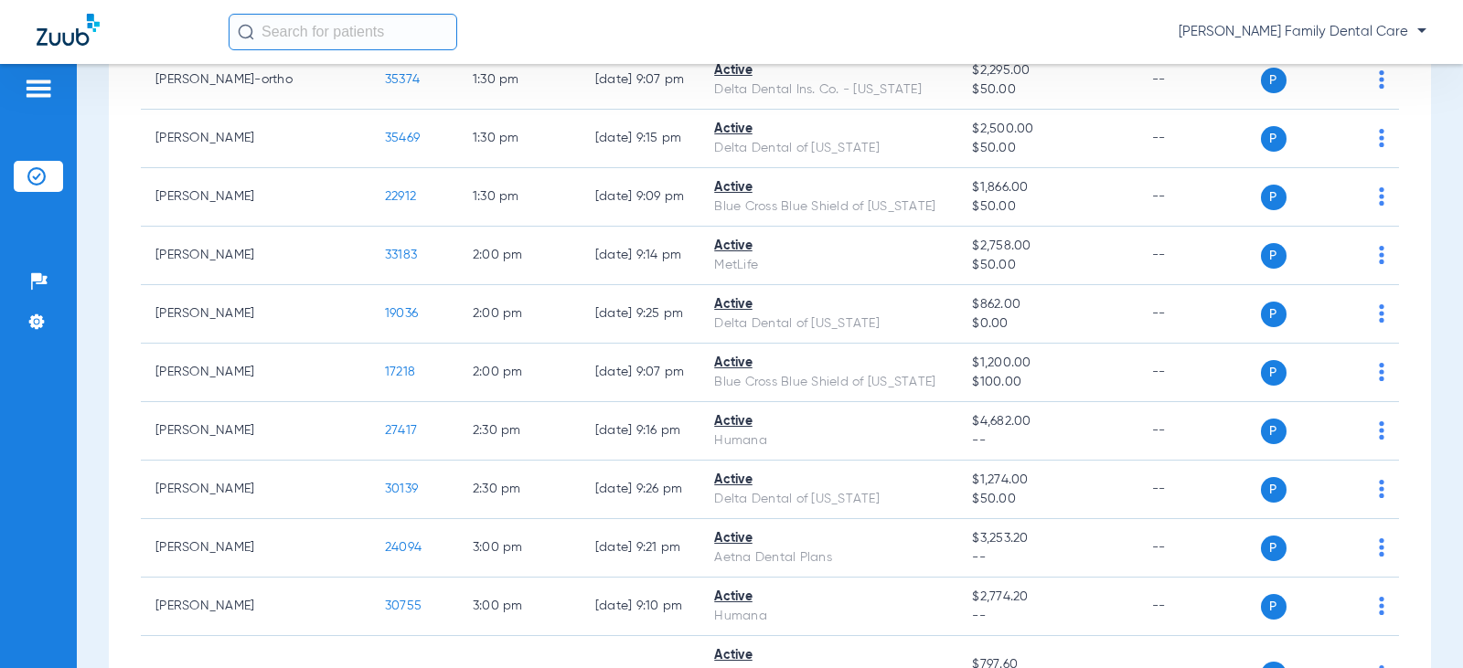
scroll to position [1990, 0]
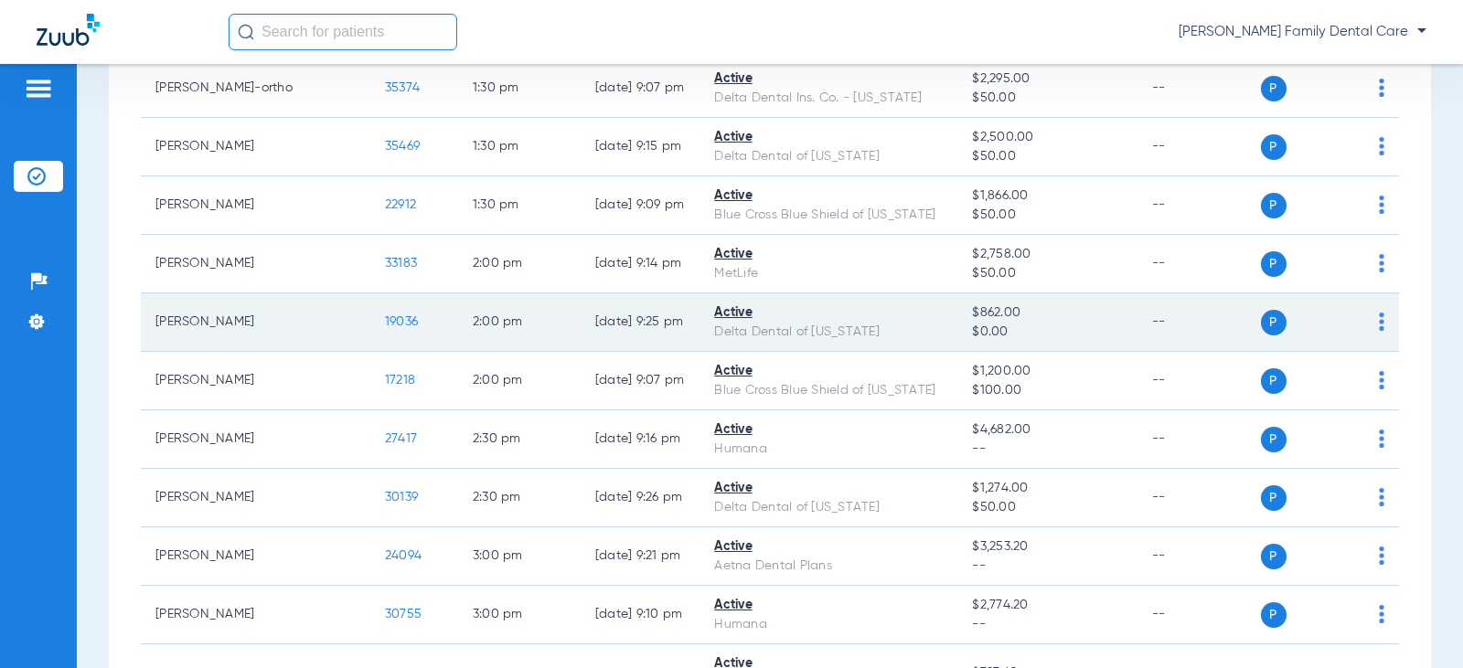
click at [385, 315] on span "19036" at bounding box center [401, 321] width 33 height 13
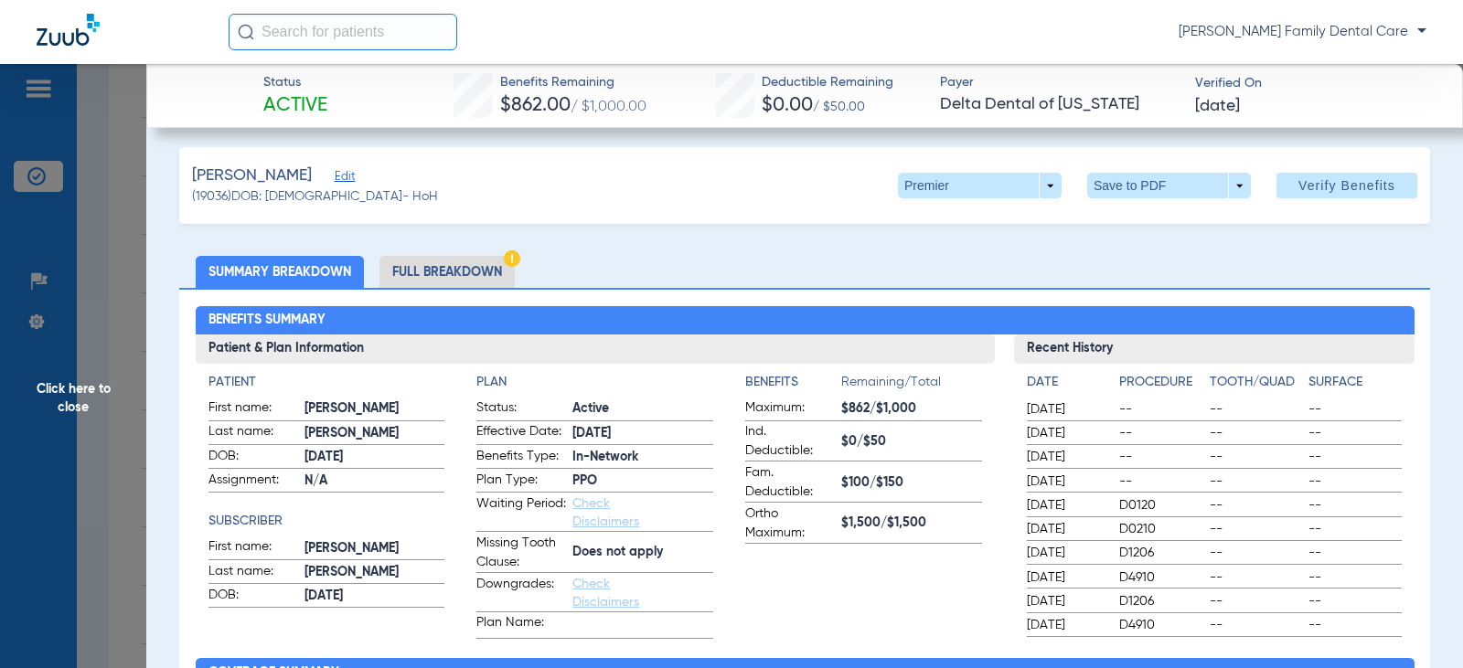
scroll to position [0, 0]
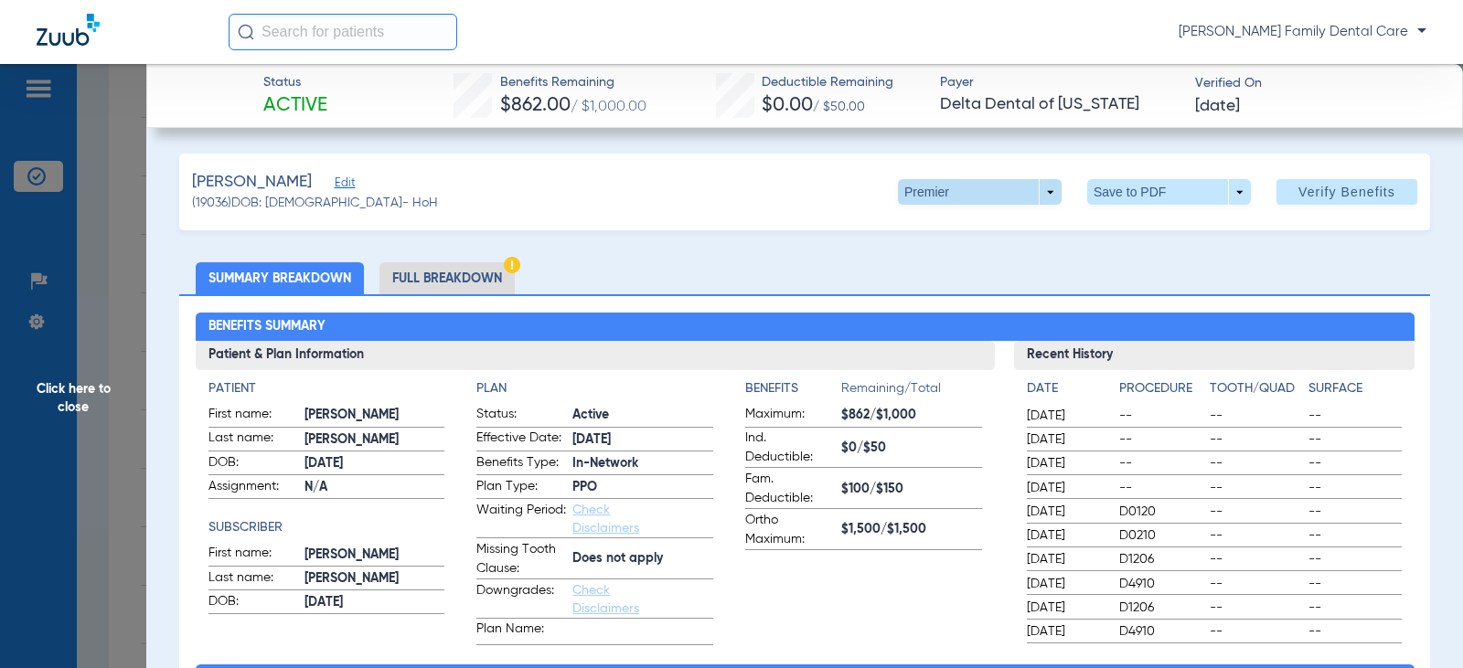
click at [1035, 189] on span at bounding box center [980, 192] width 164 height 26
click at [1035, 189] on div at bounding box center [731, 334] width 1463 height 668
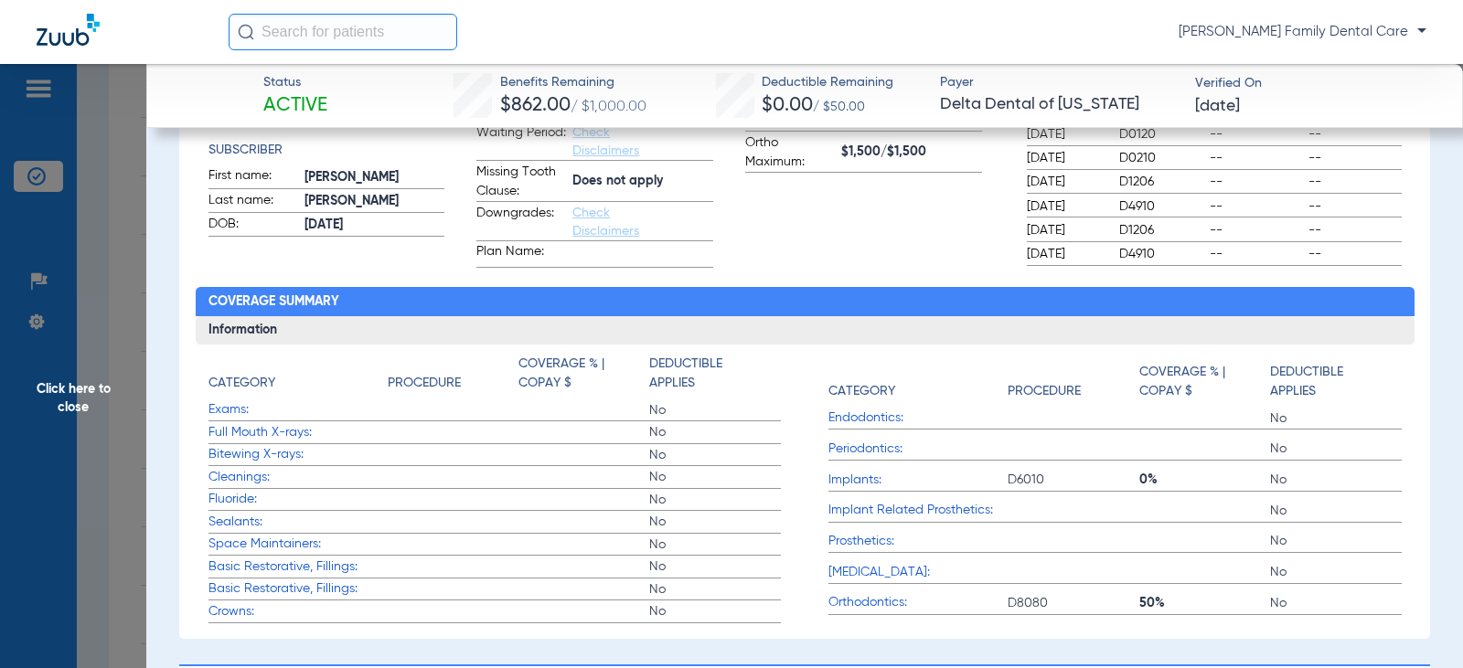
scroll to position [366, 0]
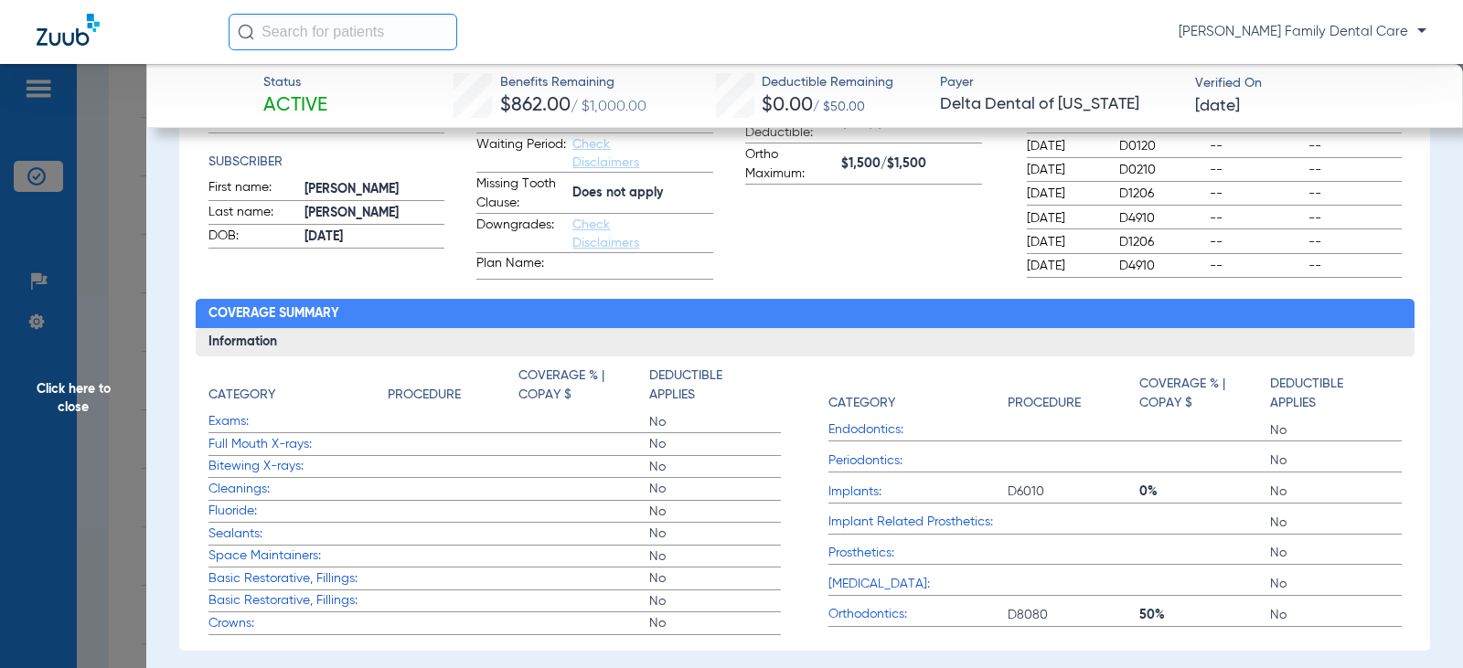
click at [83, 385] on span "Click here to close" at bounding box center [73, 398] width 146 height 668
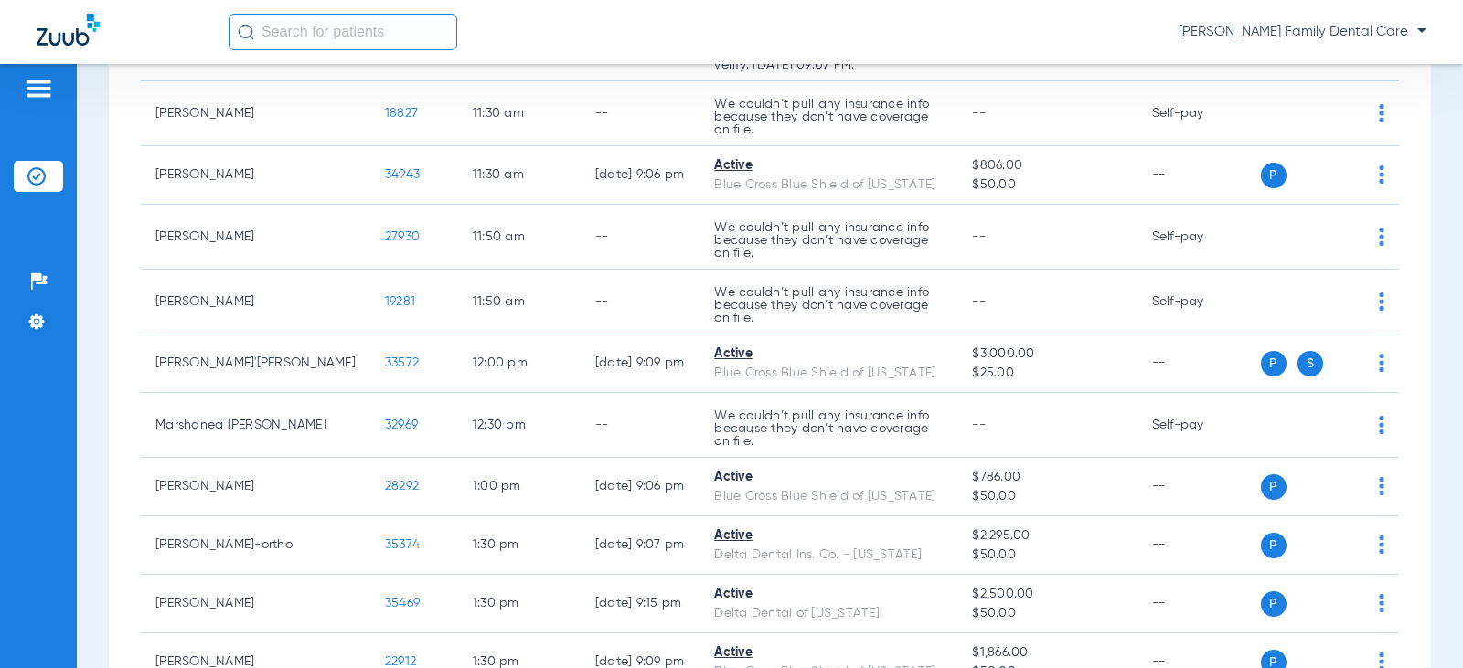
scroll to position [1442, 0]
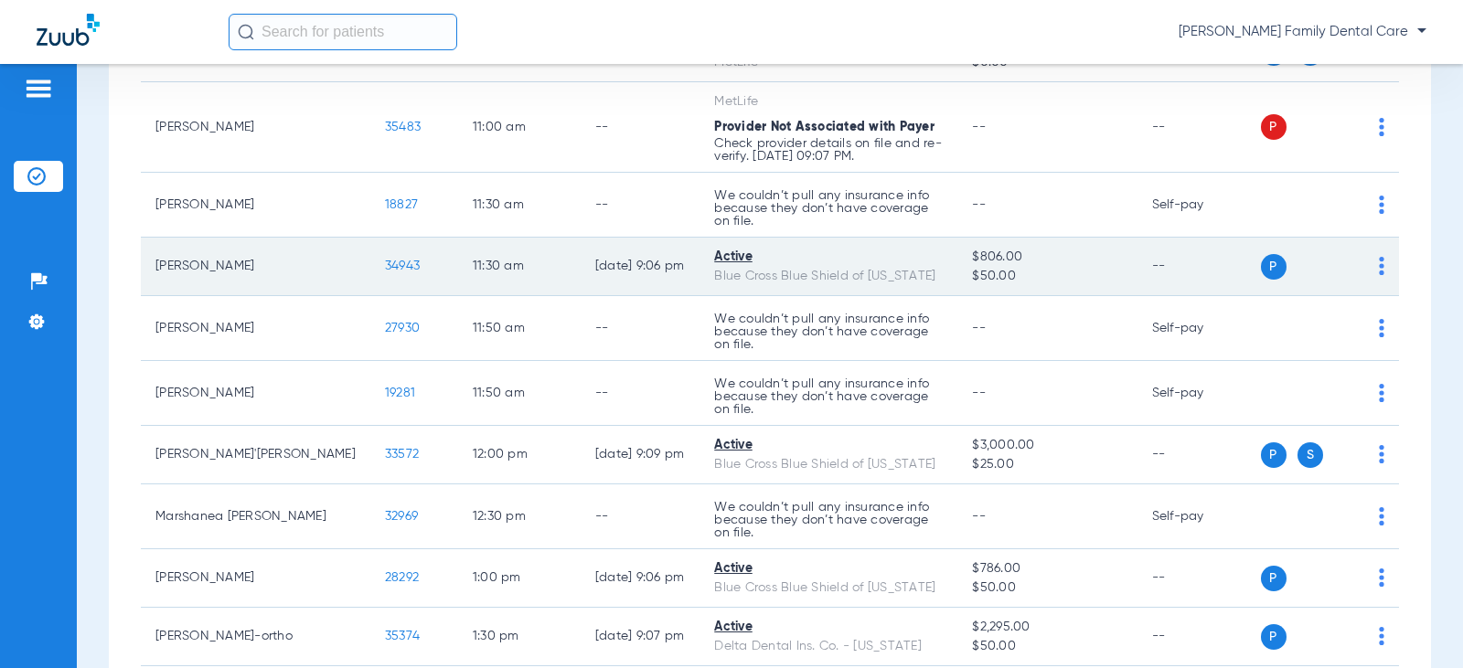
click at [370, 238] on td "34943" at bounding box center [414, 267] width 88 height 59
click at [385, 260] on span "34943" at bounding box center [402, 266] width 35 height 13
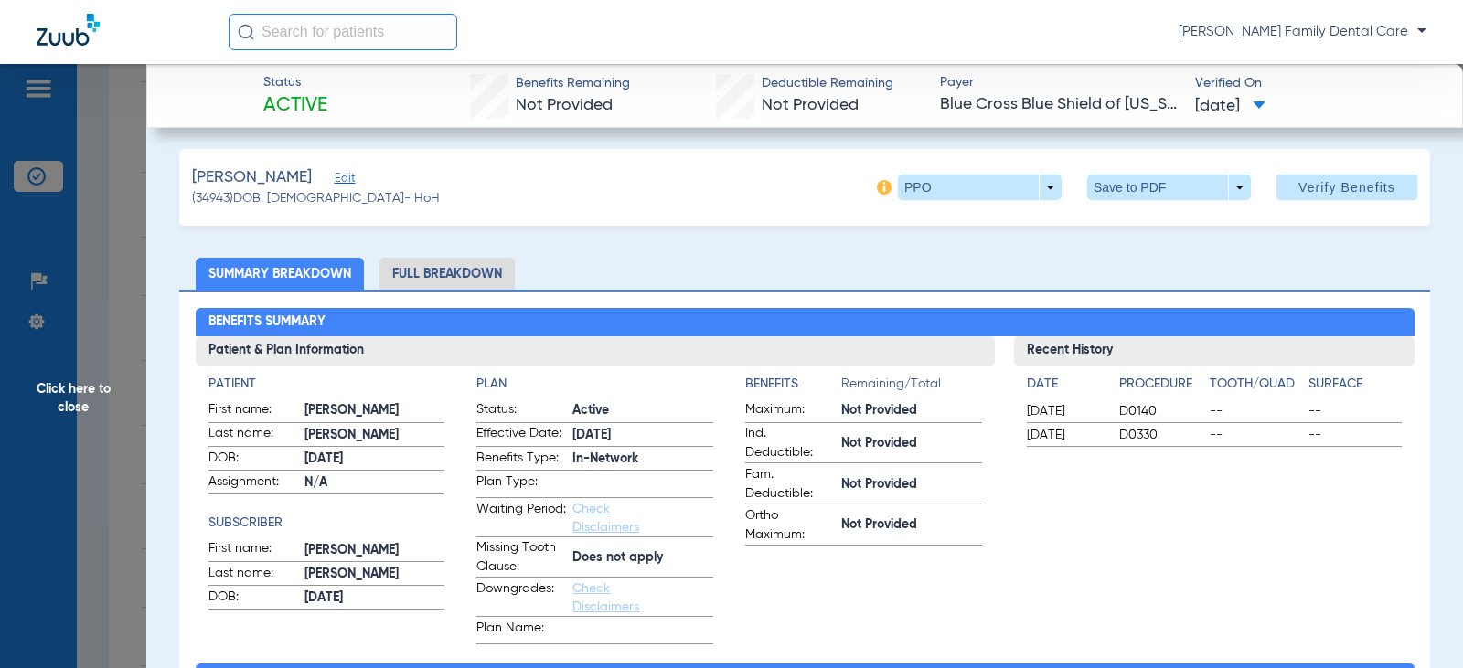
scroll to position [0, 0]
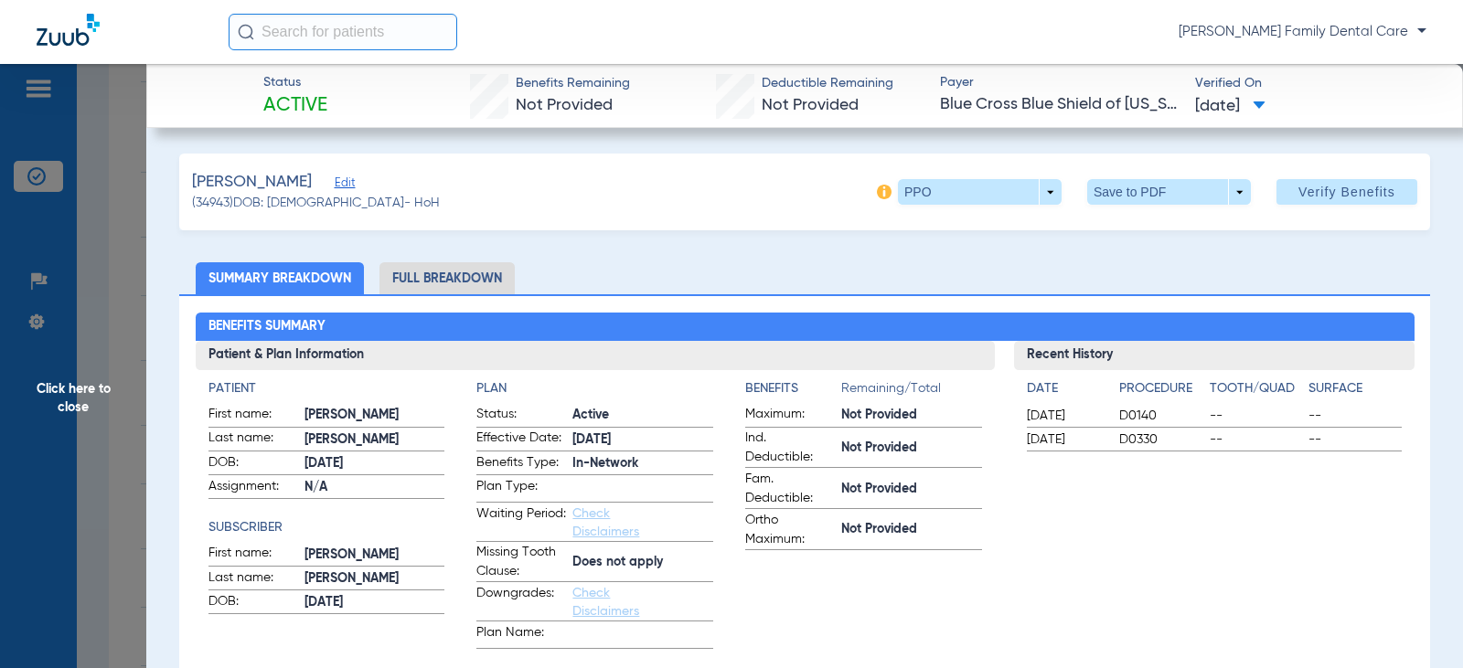
click at [58, 420] on span "Click here to close" at bounding box center [73, 398] width 146 height 668
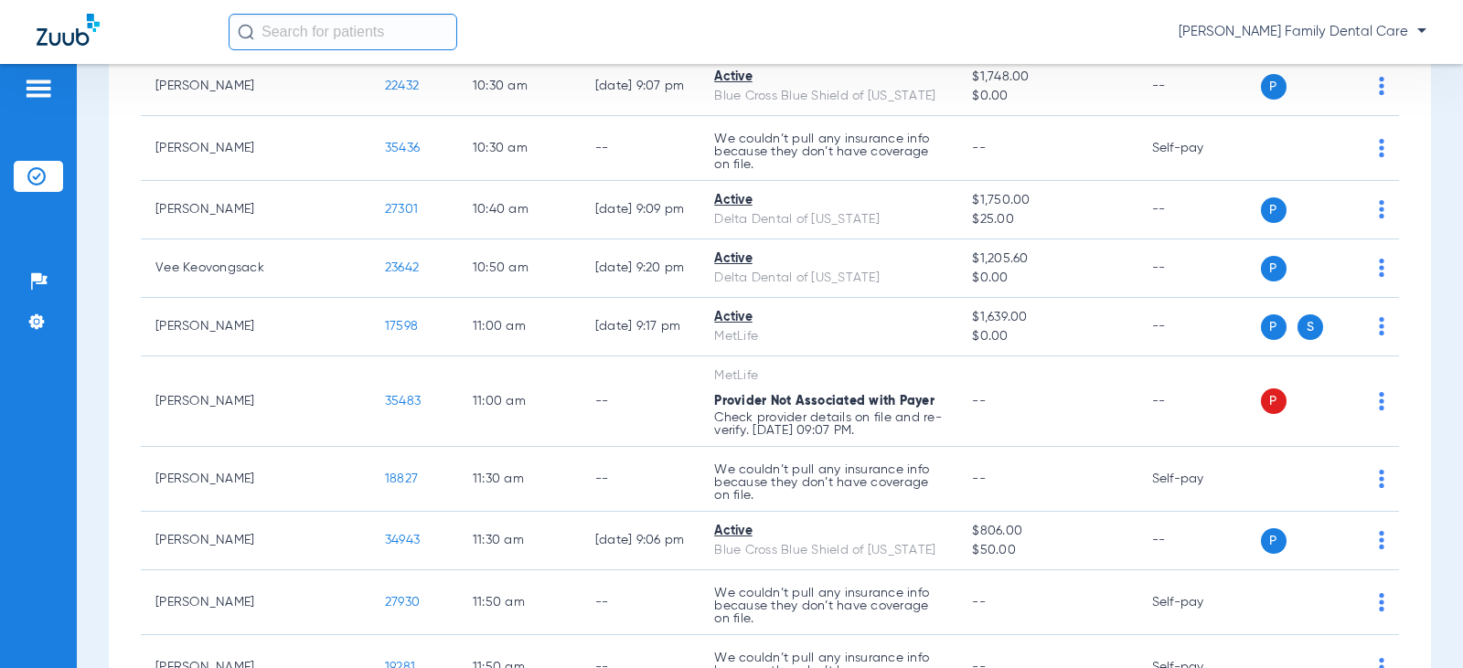
scroll to position [985, 0]
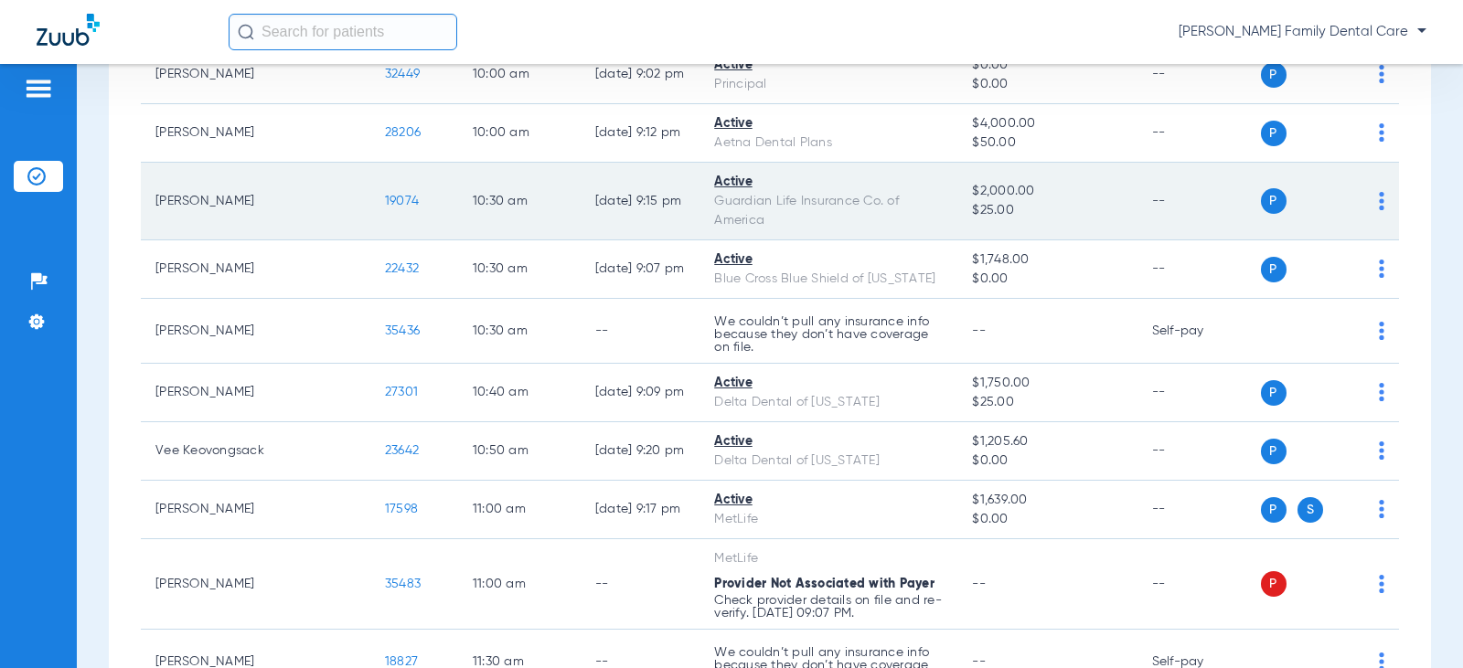
click at [385, 195] on span "19074" at bounding box center [402, 201] width 34 height 13
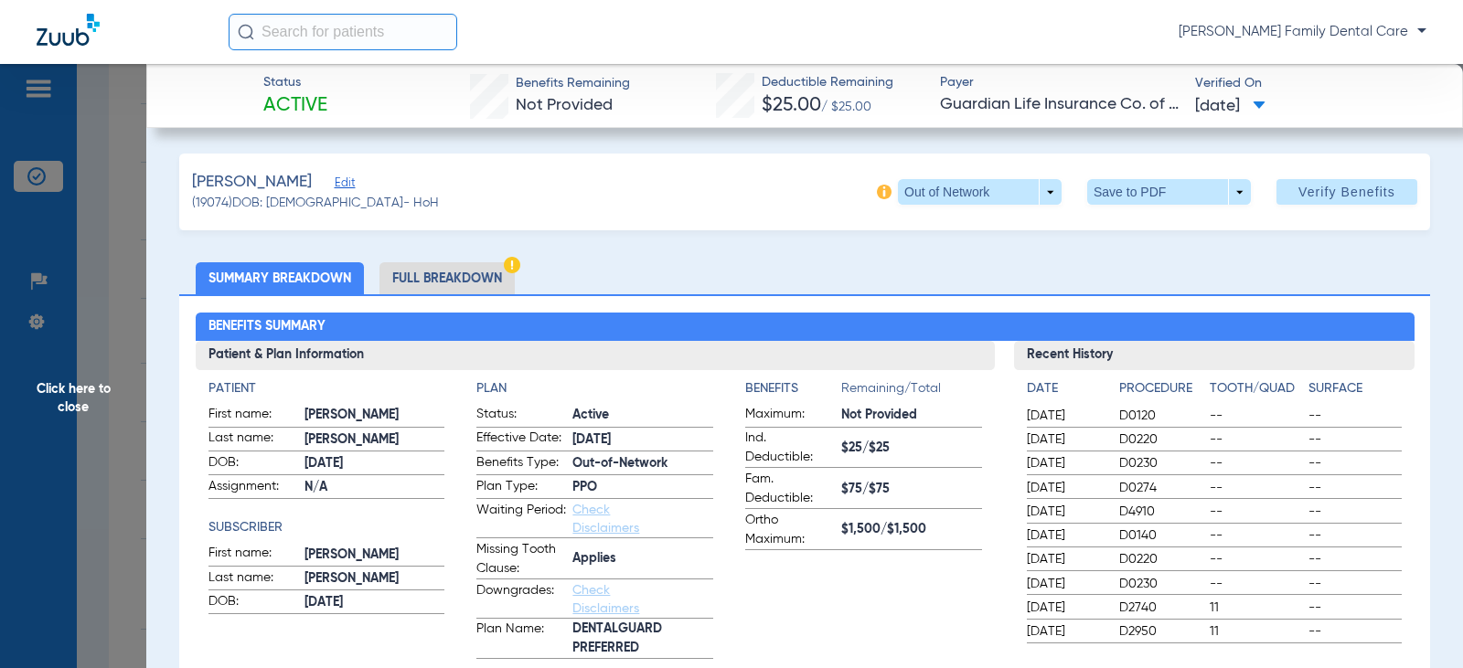
click at [91, 393] on span "Click here to close" at bounding box center [73, 398] width 146 height 668
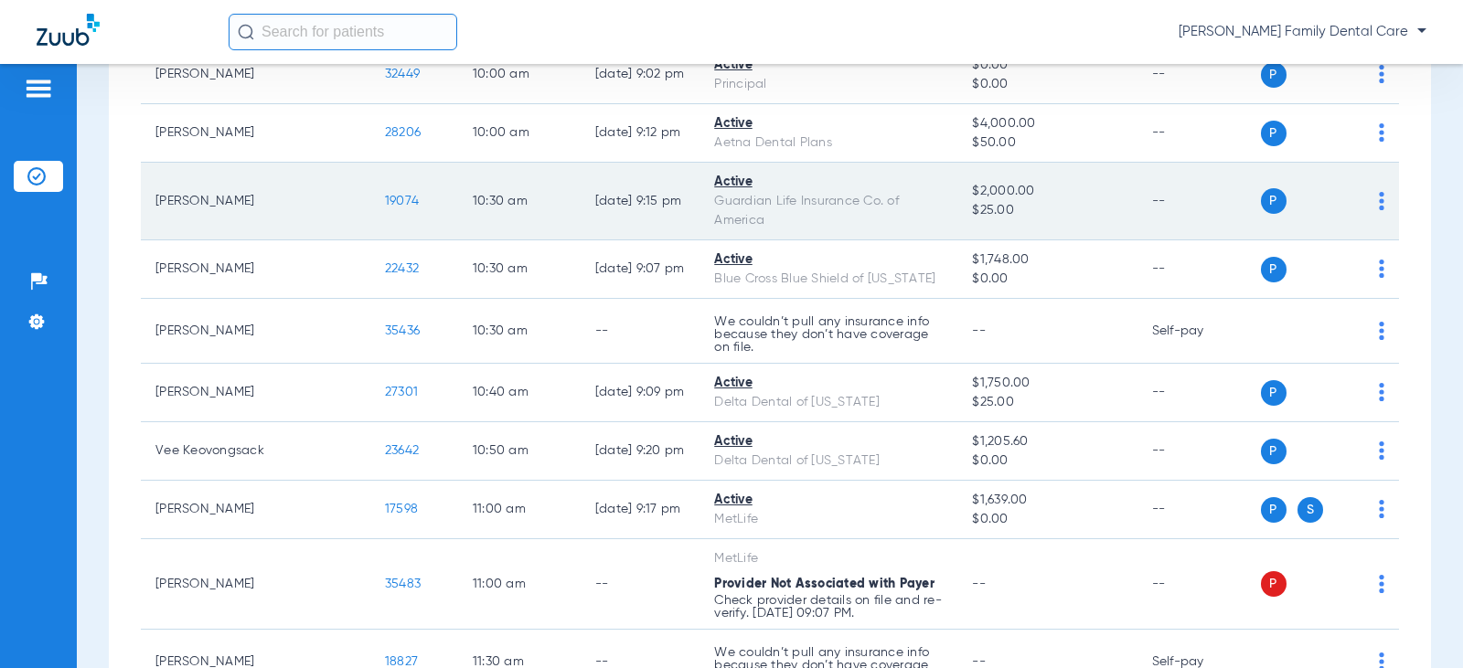
click at [385, 195] on span "19074" at bounding box center [402, 201] width 34 height 13
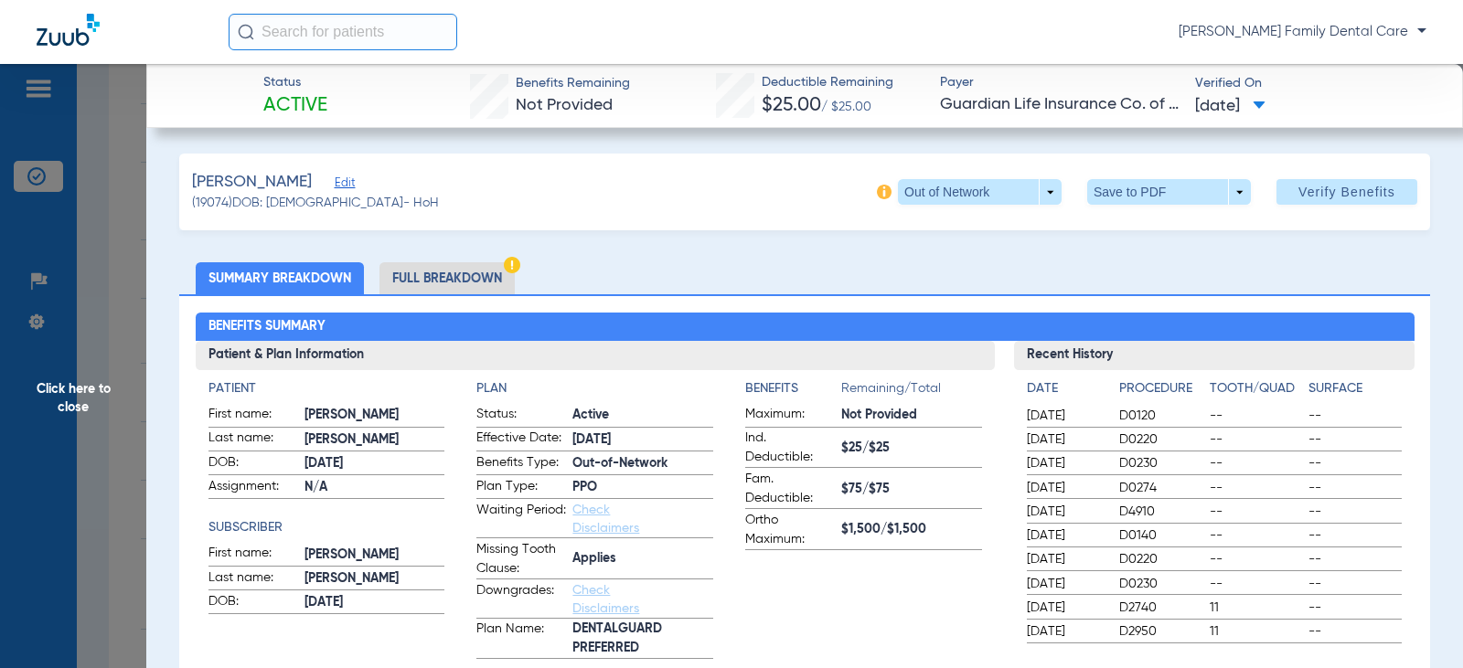
click at [67, 381] on span "Click here to close" at bounding box center [73, 398] width 146 height 668
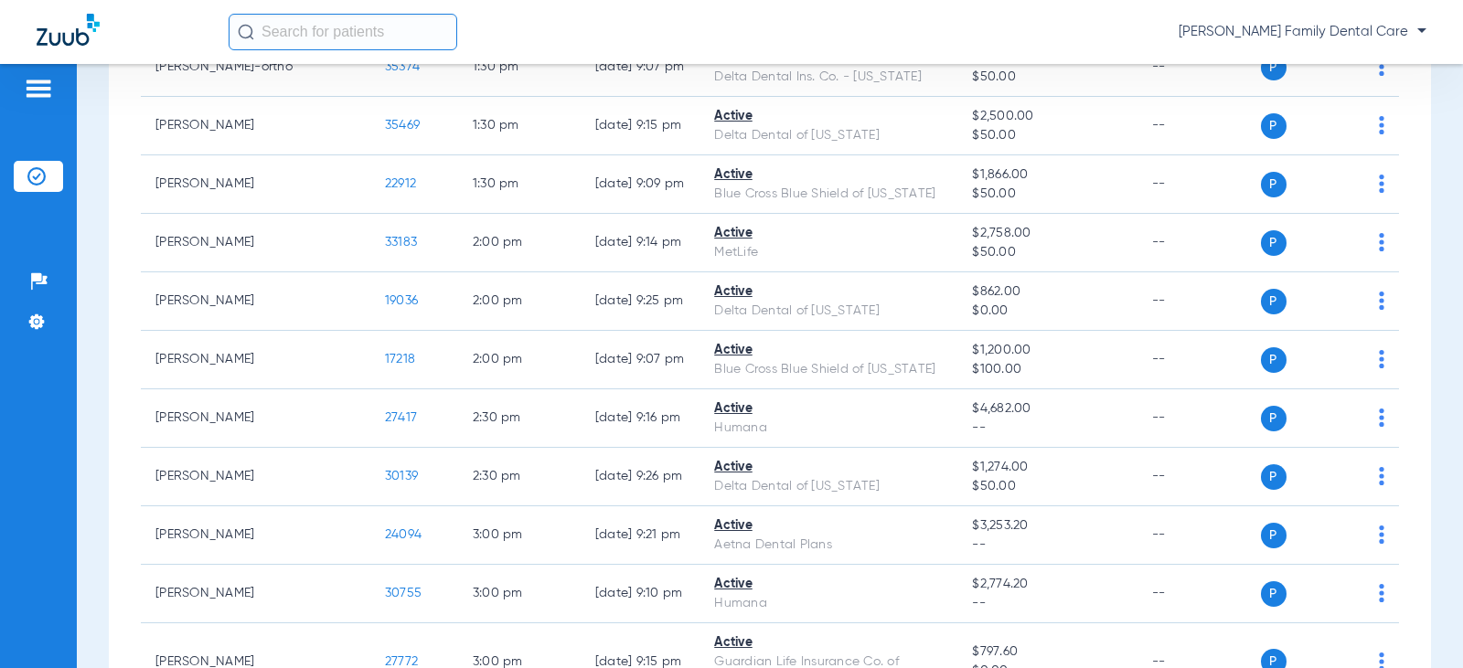
scroll to position [2103, 0]
